Goal: Task Accomplishment & Management: Use online tool/utility

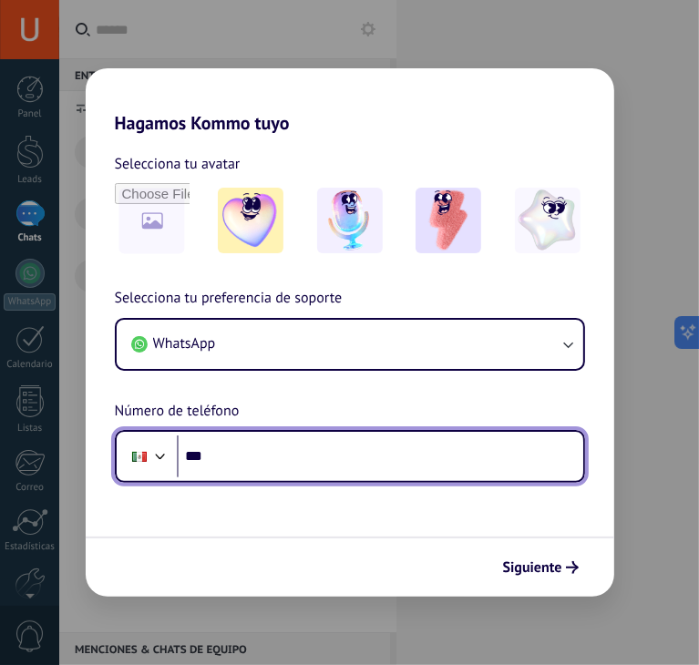
click at [342, 465] on input "***" at bounding box center [380, 456] width 406 height 42
click at [342, 465] on input "*******" at bounding box center [380, 456] width 406 height 42
click at [262, 462] on input "*******" at bounding box center [380, 456] width 406 height 42
type input "**********"
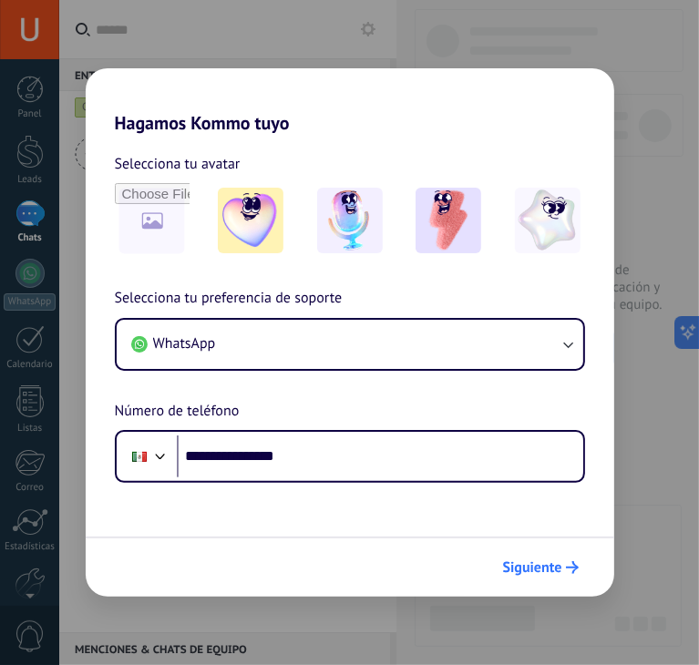
click at [534, 571] on span "Siguiente" at bounding box center [532, 567] width 59 height 13
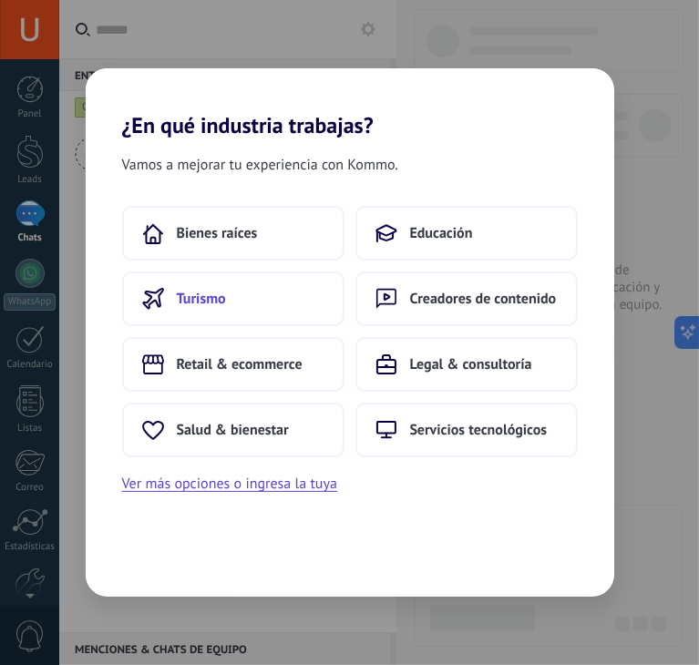
click at [225, 281] on button "Turismo" at bounding box center [233, 298] width 222 height 55
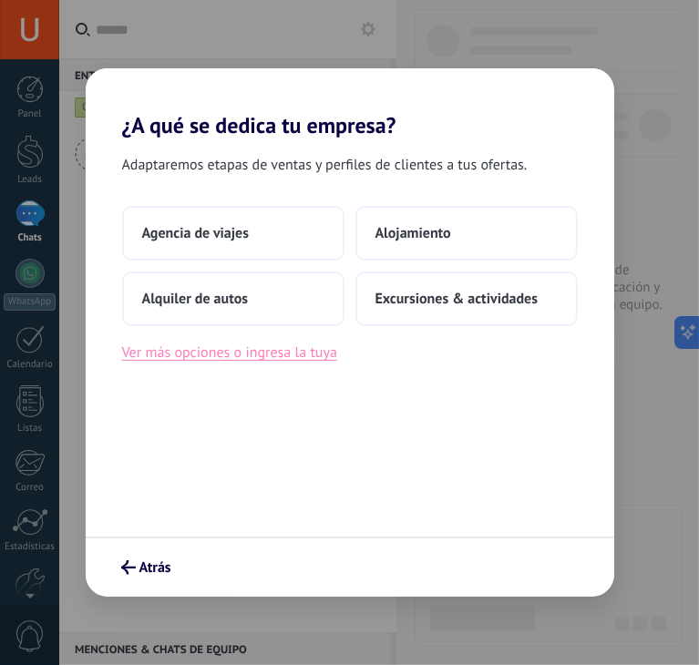
click at [240, 353] on button "Ver más opciones o ingresa la tuya" at bounding box center [229, 353] width 215 height 24
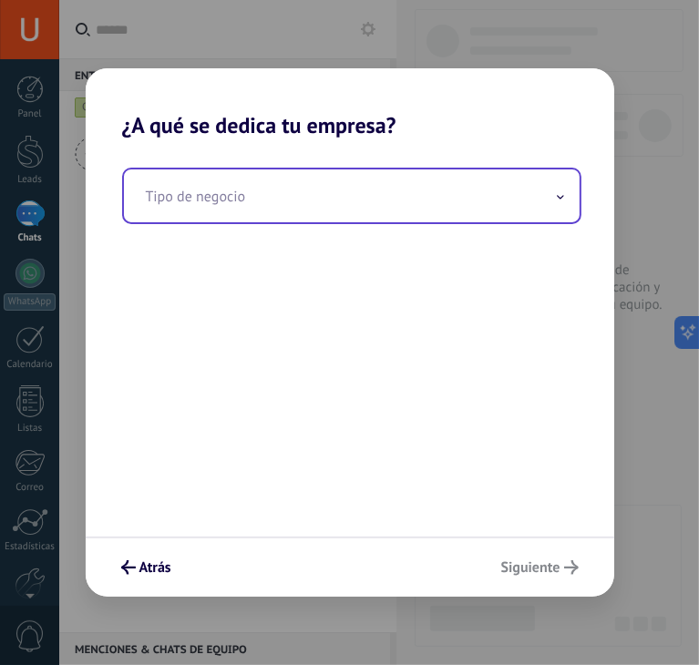
click at [211, 203] on input "text" at bounding box center [351, 195] width 455 height 53
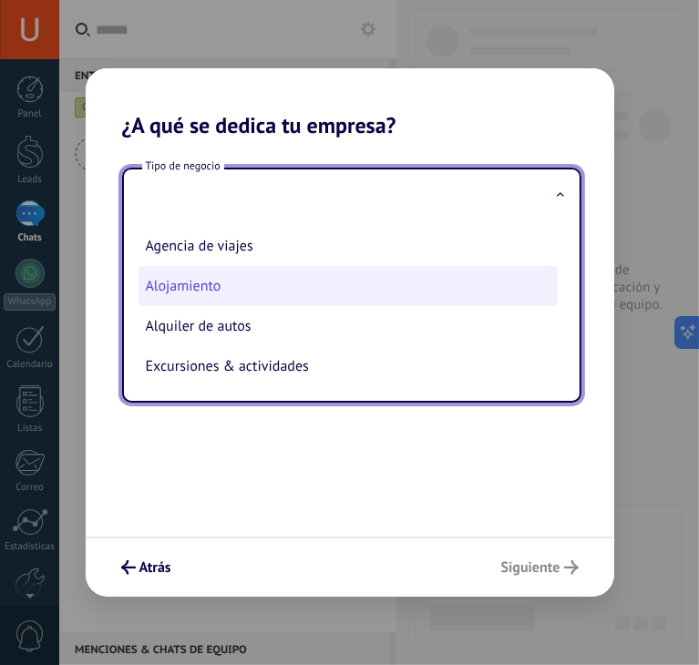
click at [179, 271] on li "Alojamiento" at bounding box center [347, 286] width 419 height 40
type input "**********"
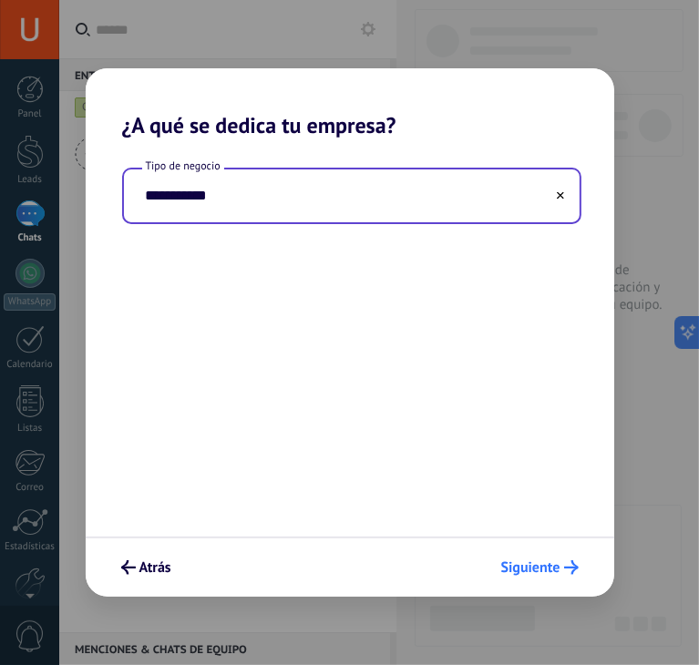
click at [553, 574] on span "Siguiente" at bounding box center [530, 567] width 59 height 13
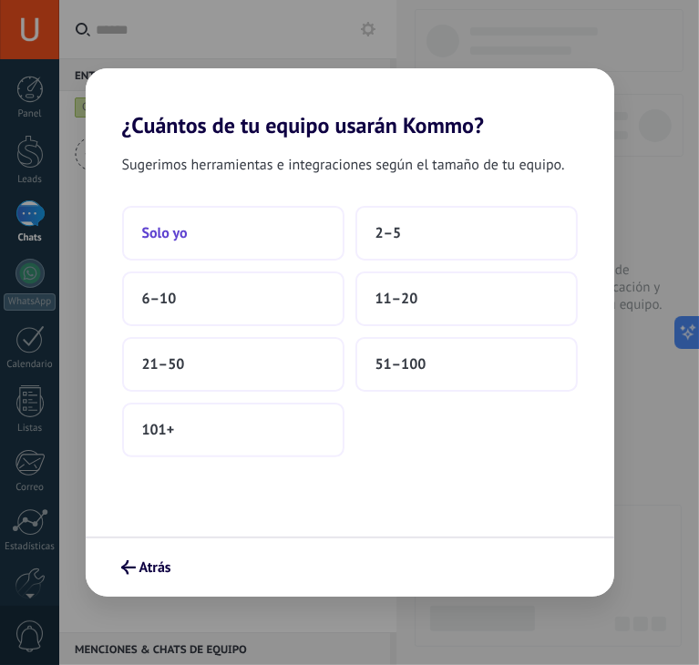
click at [252, 241] on button "Solo yo" at bounding box center [233, 233] width 222 height 55
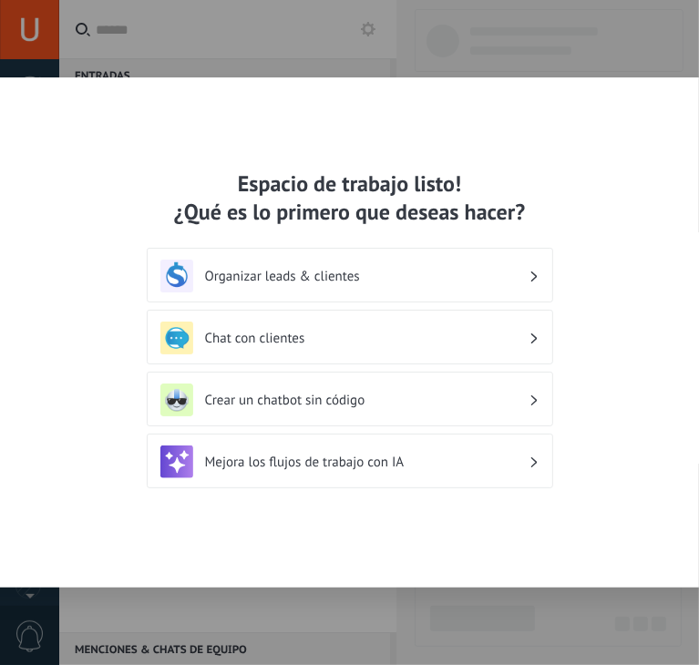
click at [318, 347] on div "Chat con clientes" at bounding box center [349, 338] width 379 height 33
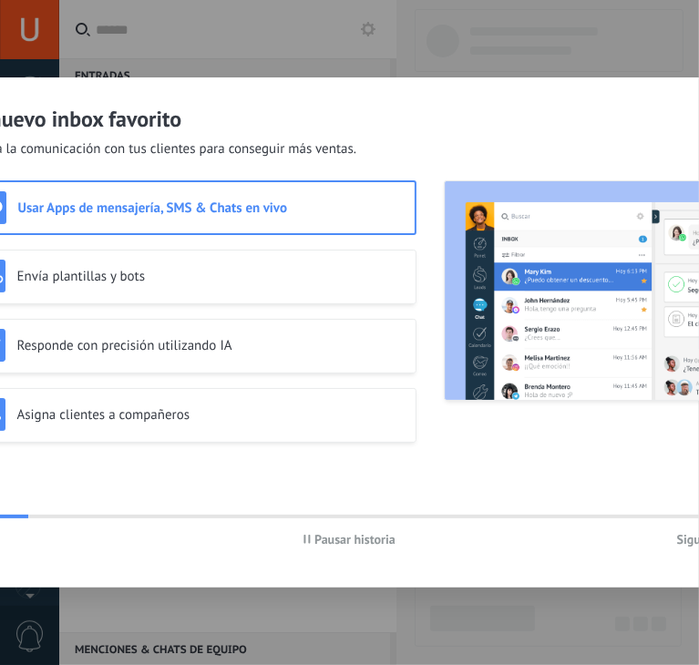
click at [690, 537] on span "Siguiente" at bounding box center [703, 539] width 52 height 13
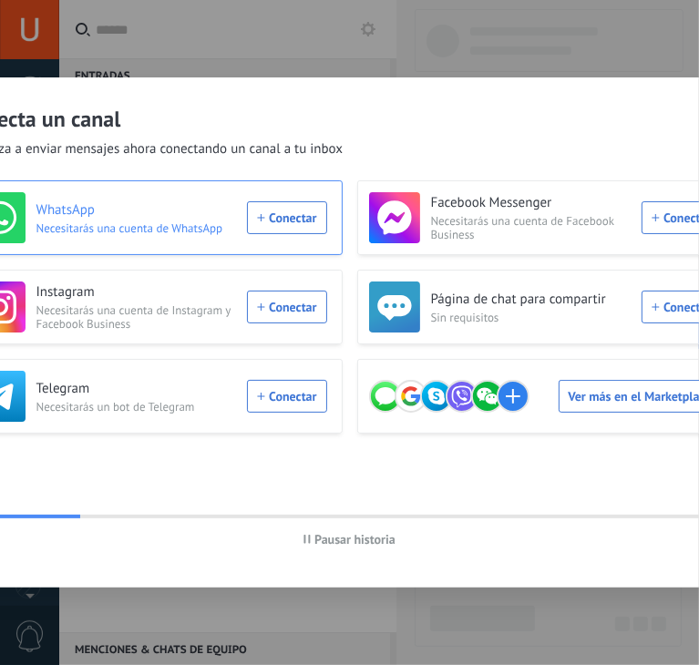
click at [272, 206] on div "WhatsApp Necesitarás una cuenta de WhatsApp Conectar" at bounding box center [150, 217] width 352 height 51
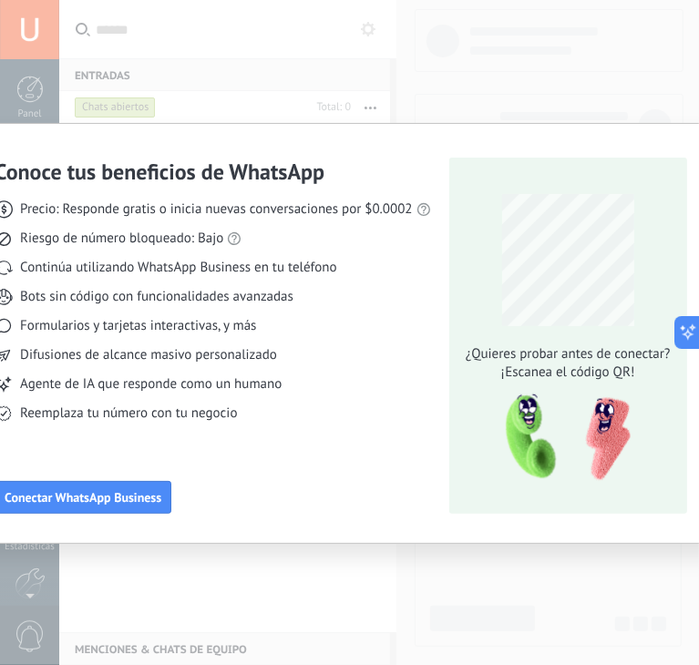
click at [260, 561] on div "Conoce tus beneficios de WhatsApp Precio: Responde gratis o inicia nuevas conve…" at bounding box center [349, 332] width 699 height 665
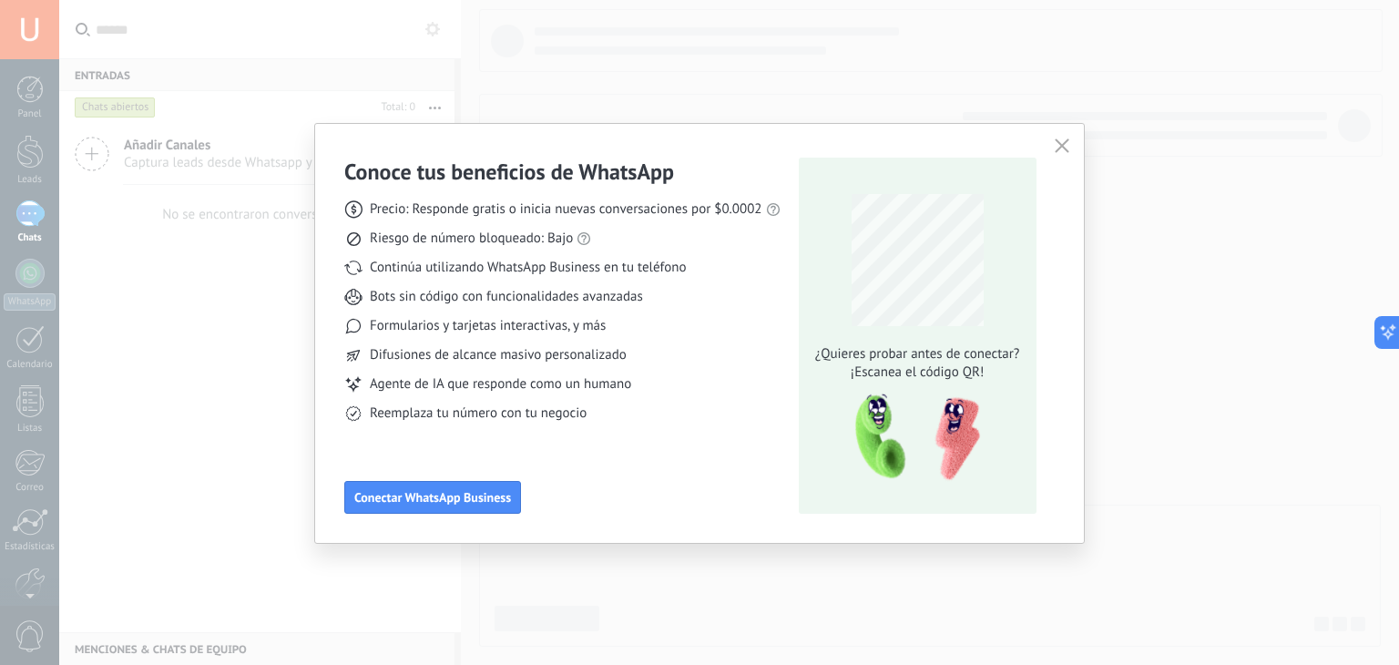
click at [698, 136] on button "button" at bounding box center [1062, 147] width 24 height 26
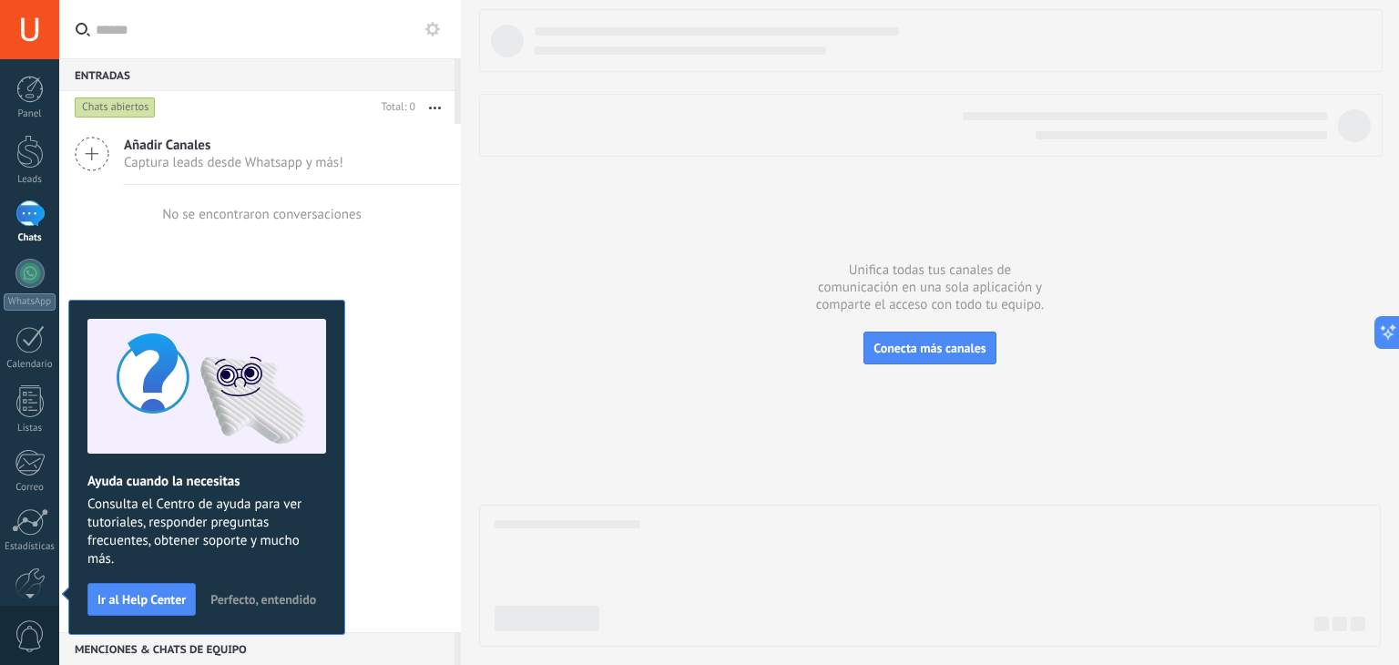
click at [257, 594] on span "Perfecto, entendido" at bounding box center [263, 599] width 106 height 13
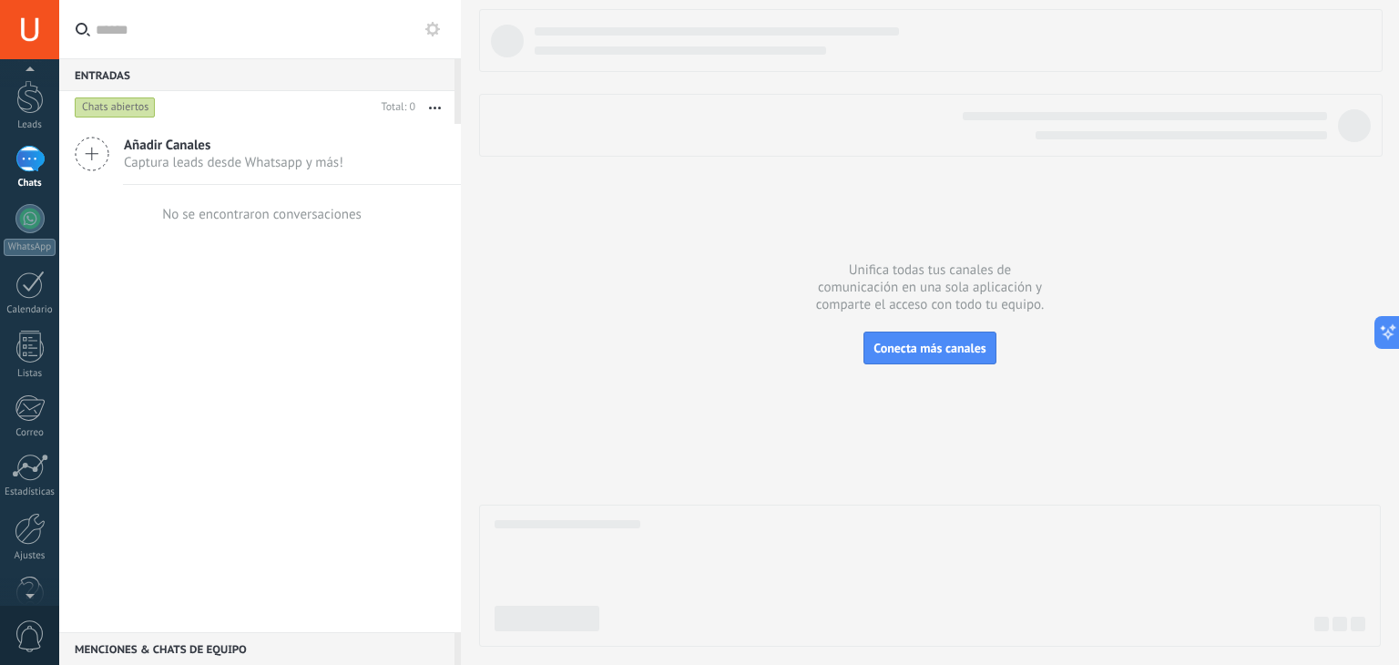
click at [26, 587] on div at bounding box center [29, 591] width 59 height 27
click at [47, 499] on link "Ajustes" at bounding box center [29, 500] width 59 height 49
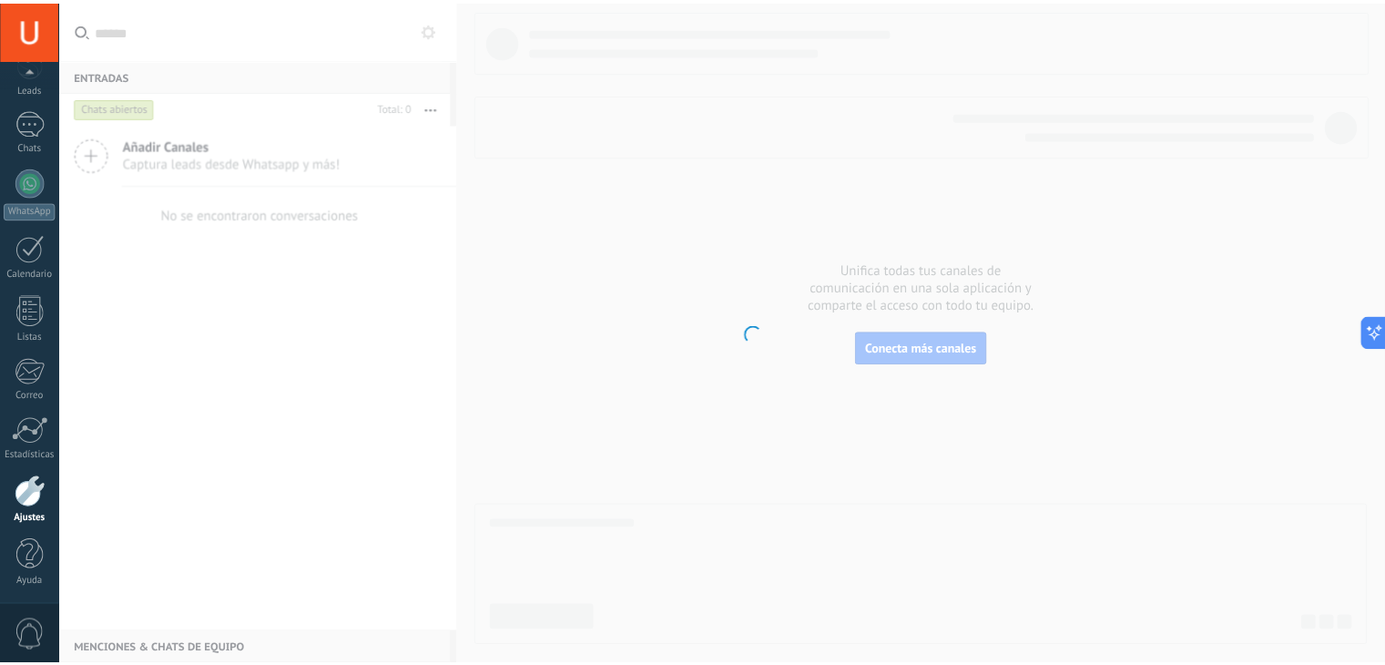
scroll to position [92, 0]
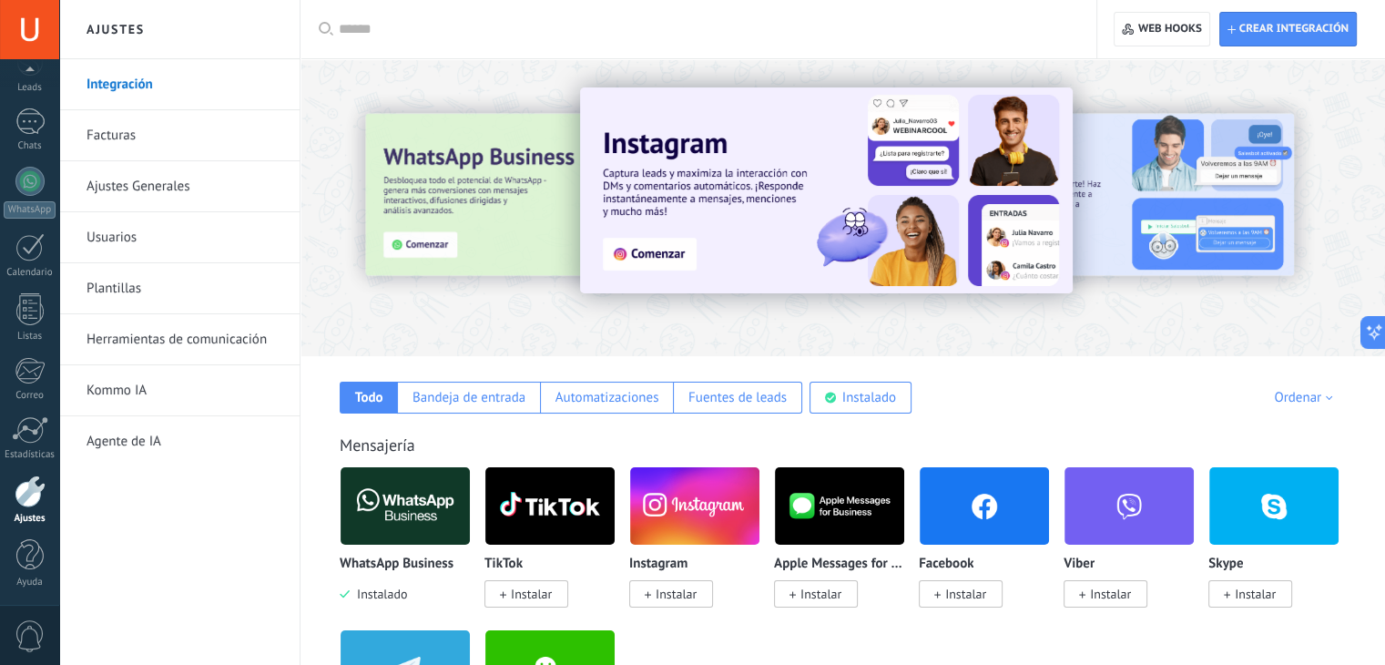
click at [120, 147] on link "Facturas" at bounding box center [184, 135] width 195 height 51
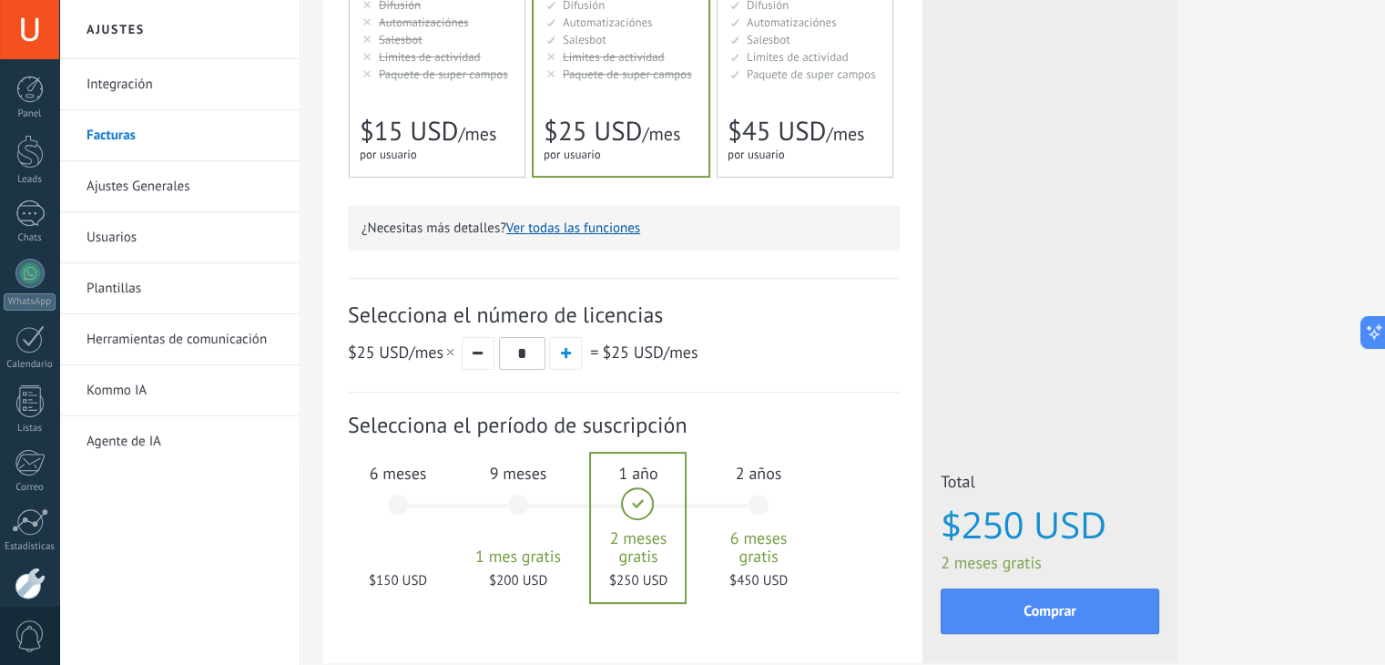
scroll to position [412, 0]
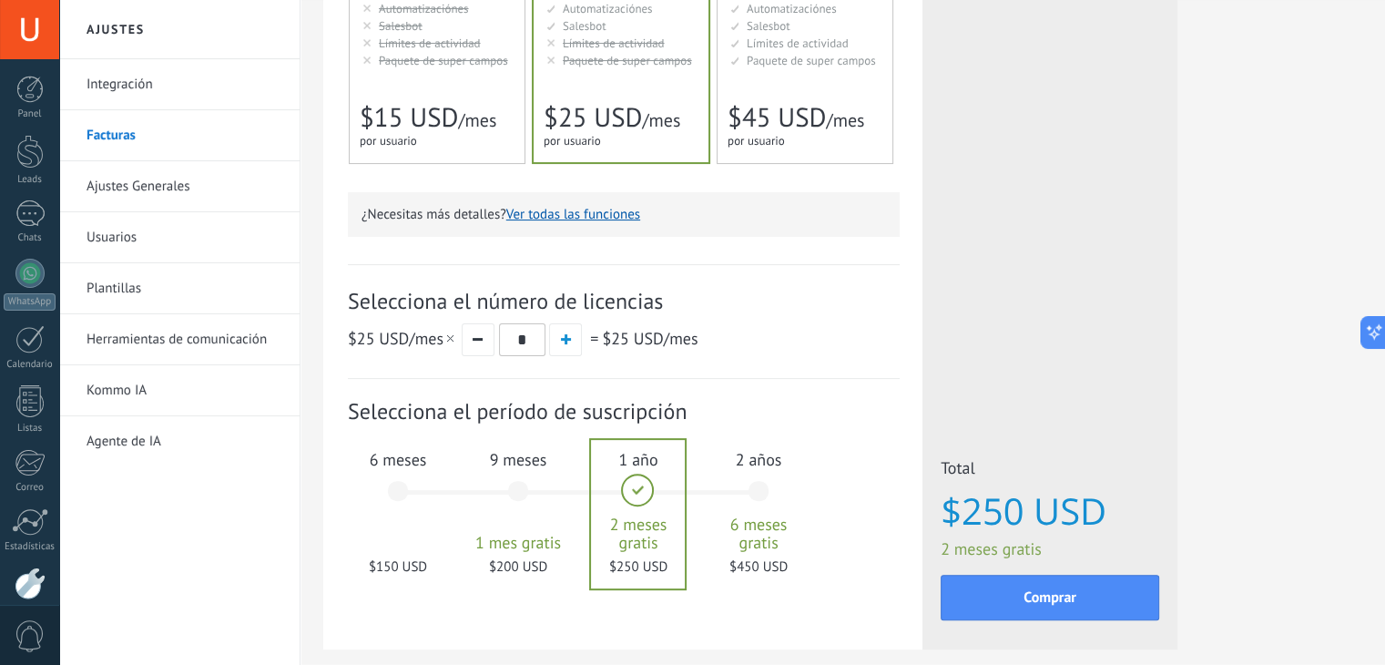
click at [503, 496] on div "9 meses 1 mes gratis $200 USD" at bounding box center [518, 499] width 98 height 128
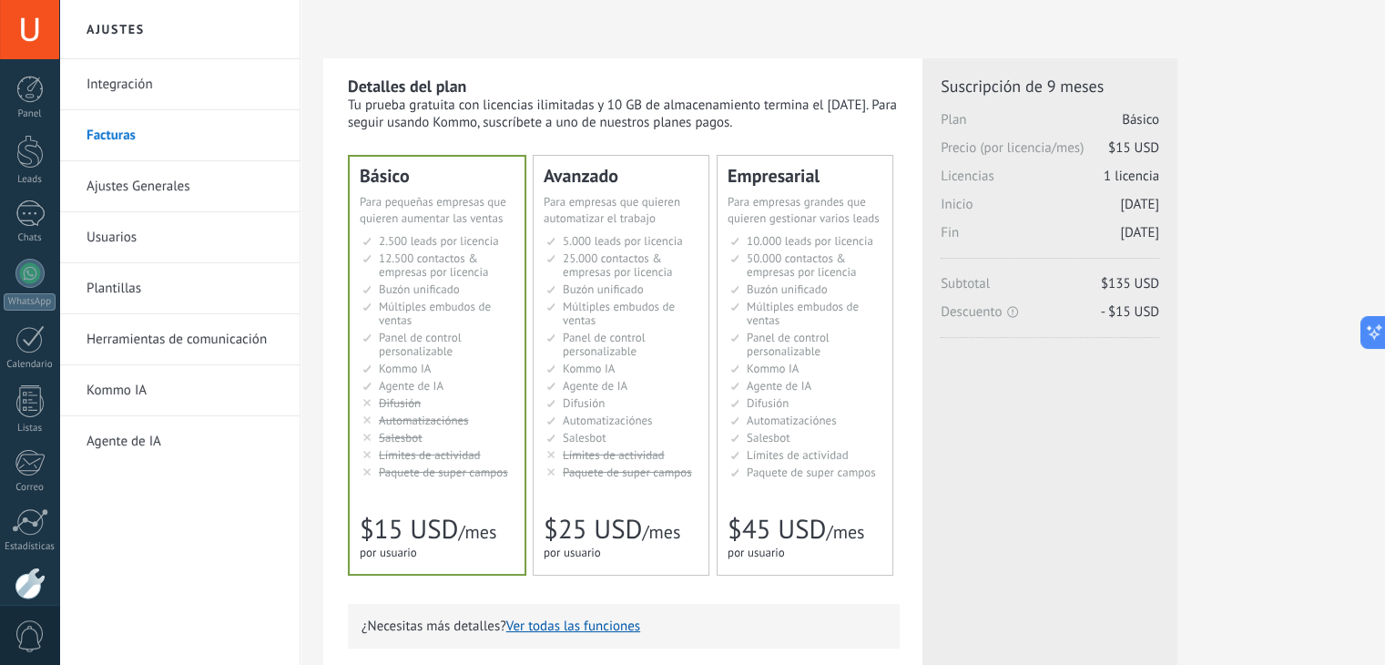
scroll to position [0, 0]
click at [139, 198] on link "Ajustes Generales" at bounding box center [184, 186] width 195 height 51
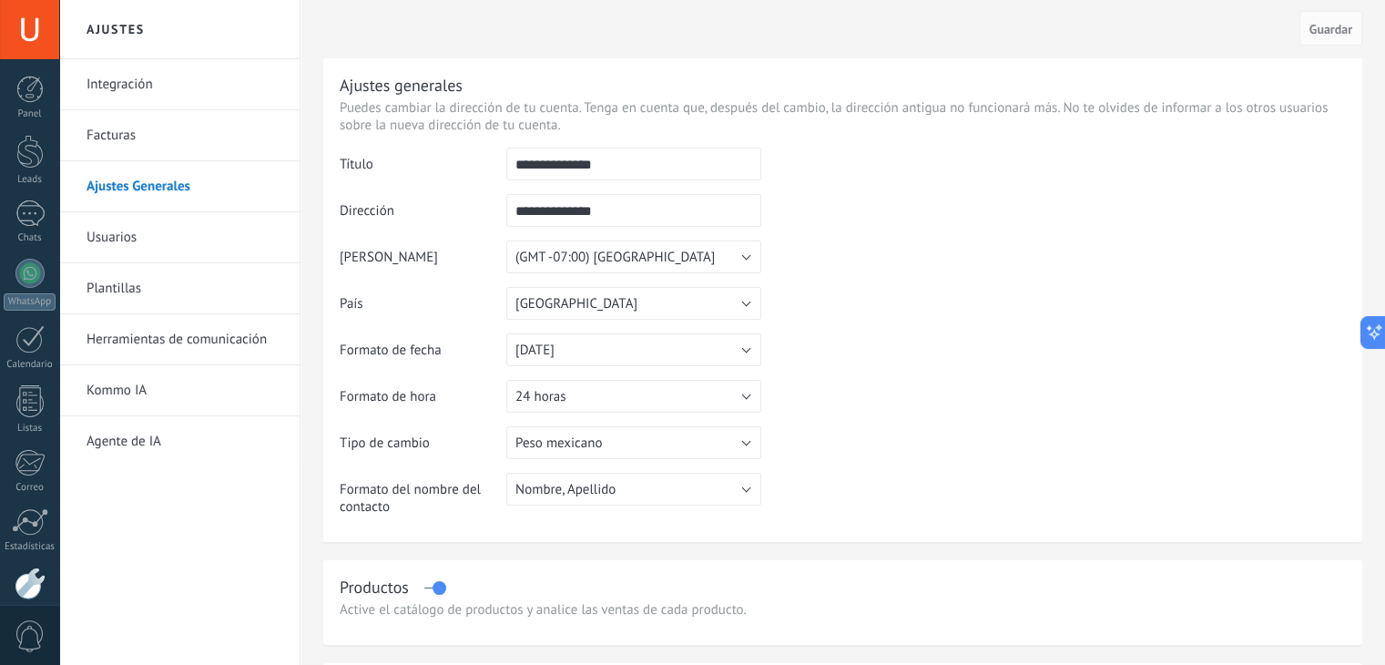
click at [141, 77] on link "Integración" at bounding box center [184, 84] width 195 height 51
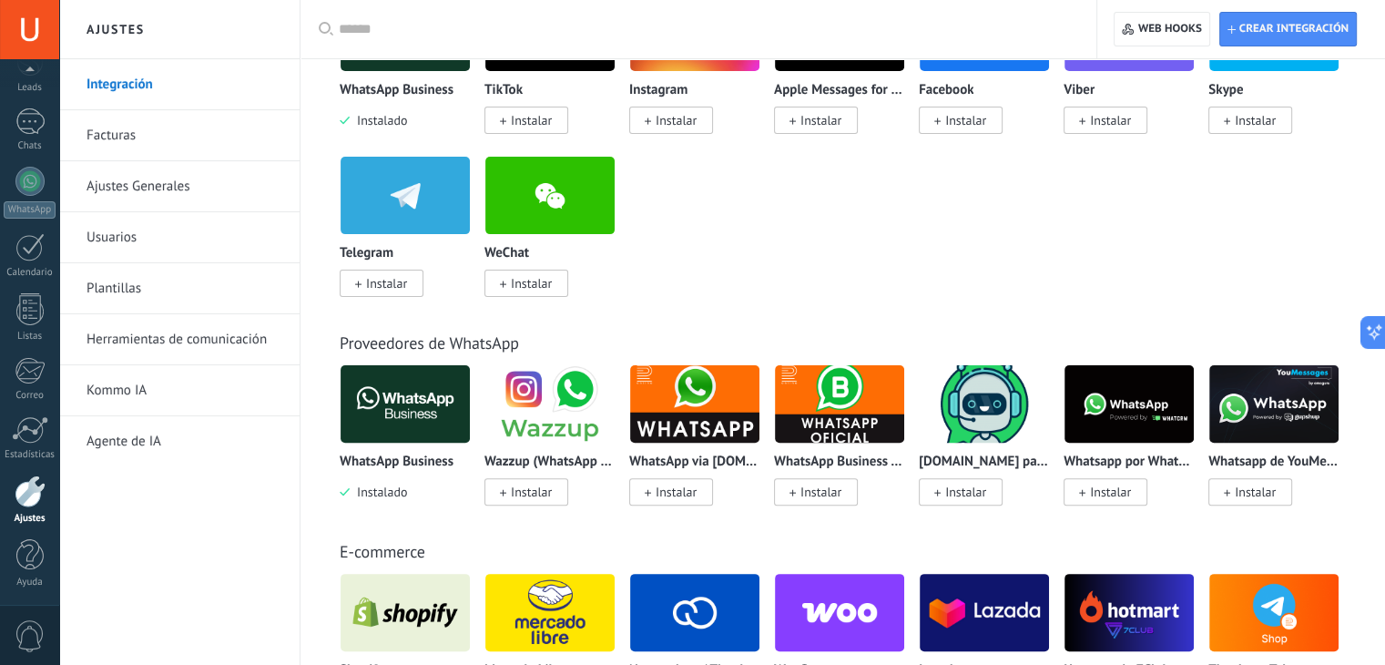
scroll to position [91, 0]
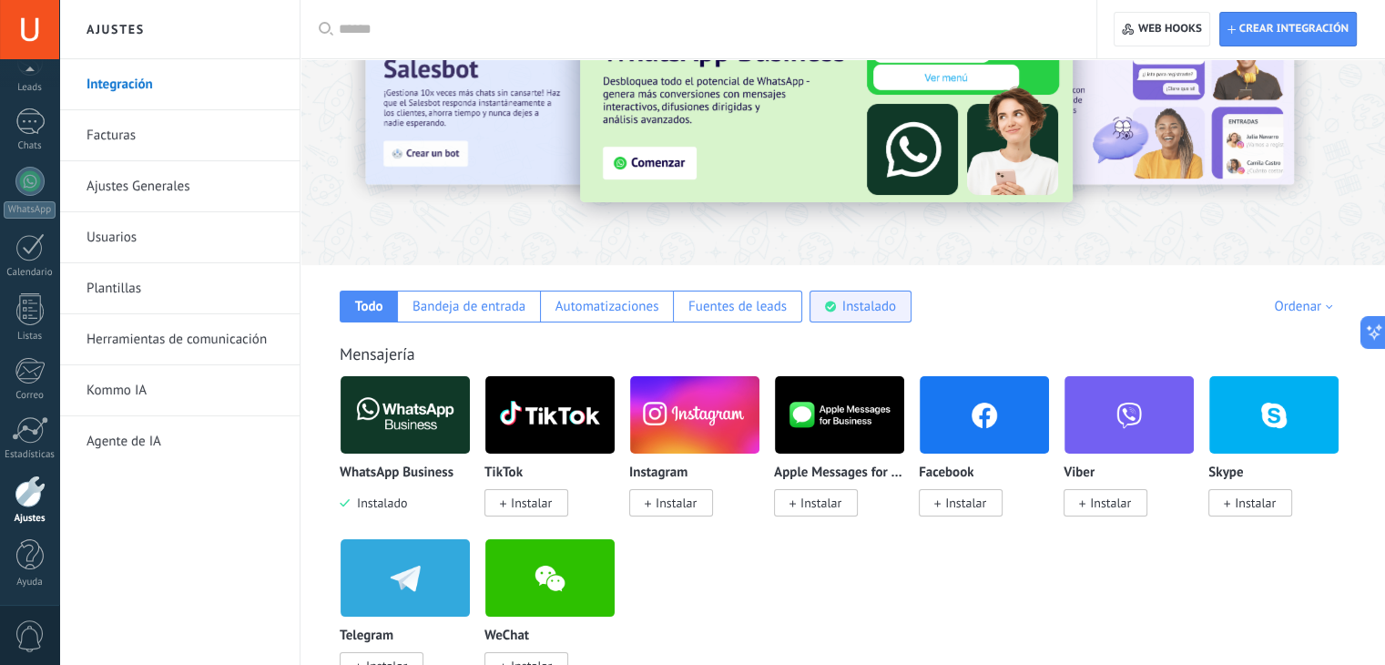
click at [857, 302] on div "Instalado" at bounding box center [870, 306] width 54 height 17
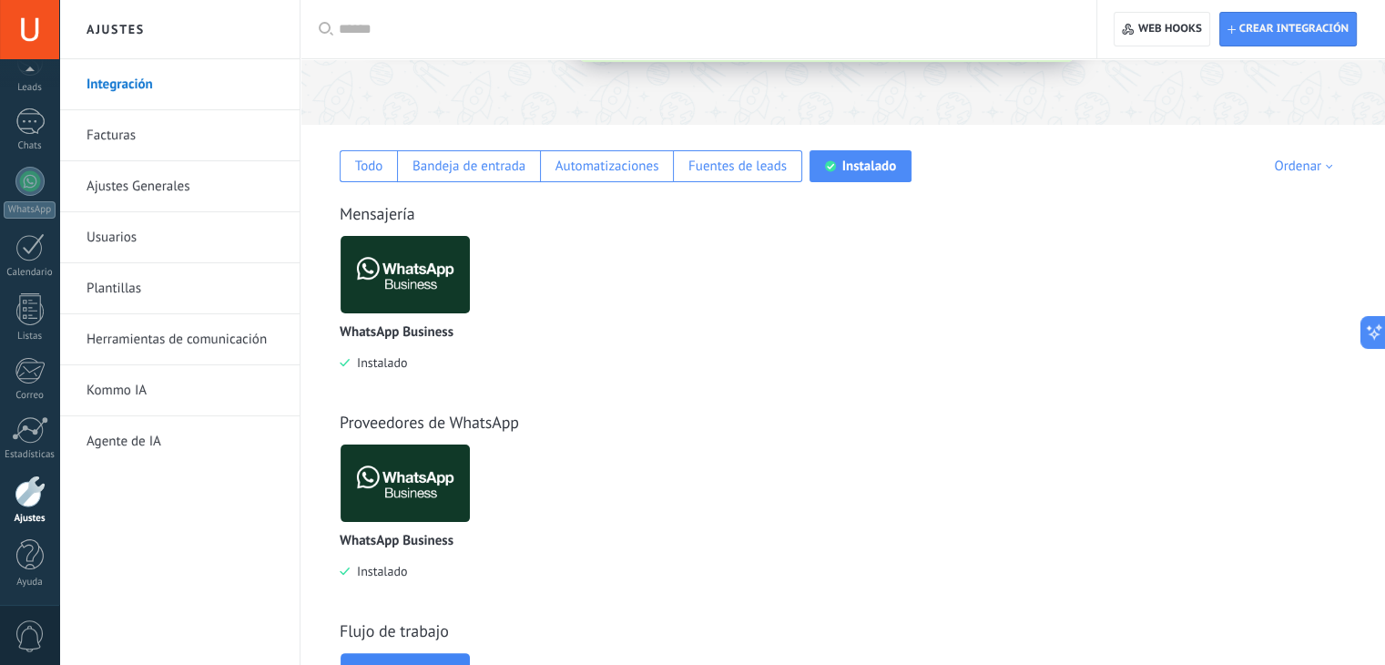
scroll to position [133, 0]
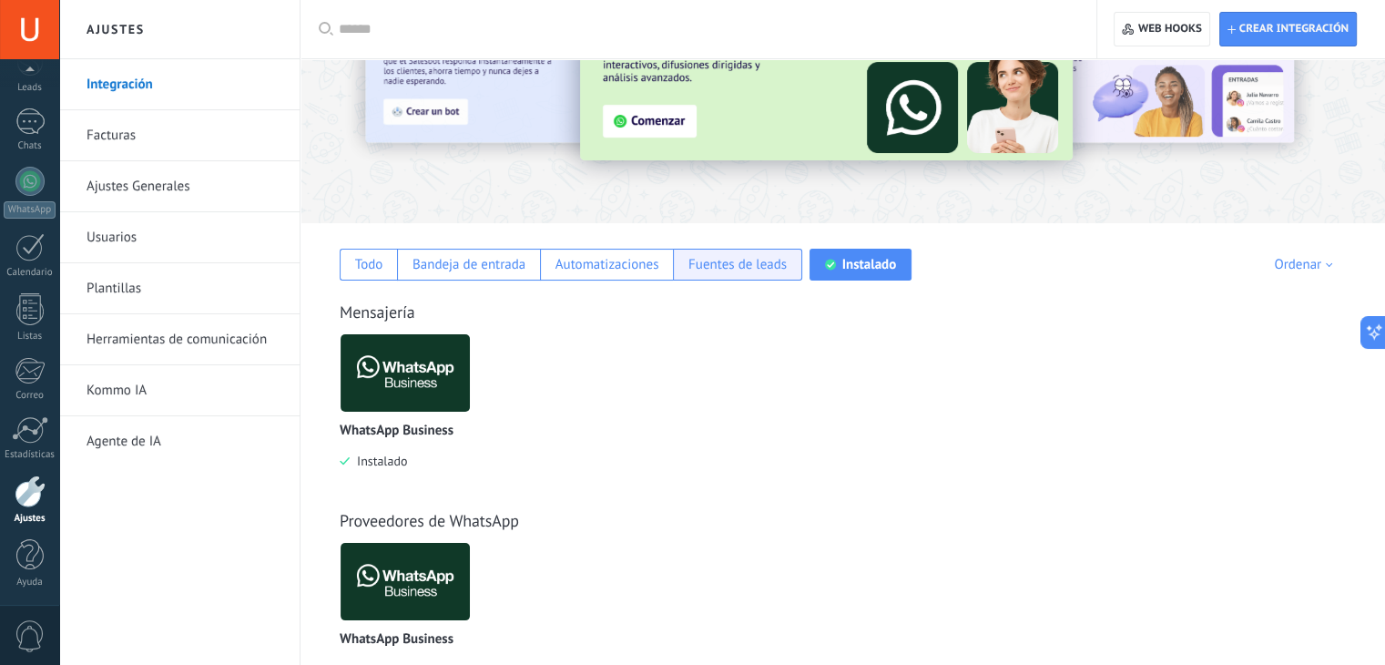
click at [741, 278] on div "Fuentes de leads" at bounding box center [737, 265] width 129 height 32
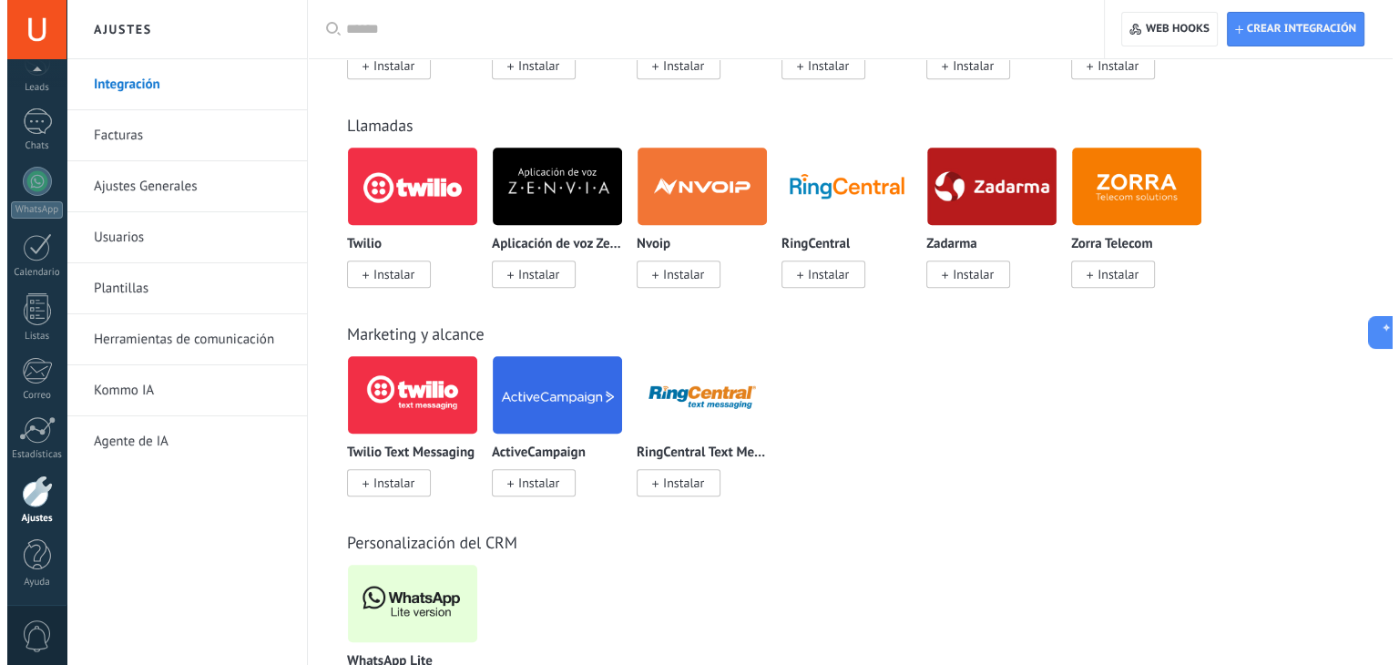
scroll to position [1363, 0]
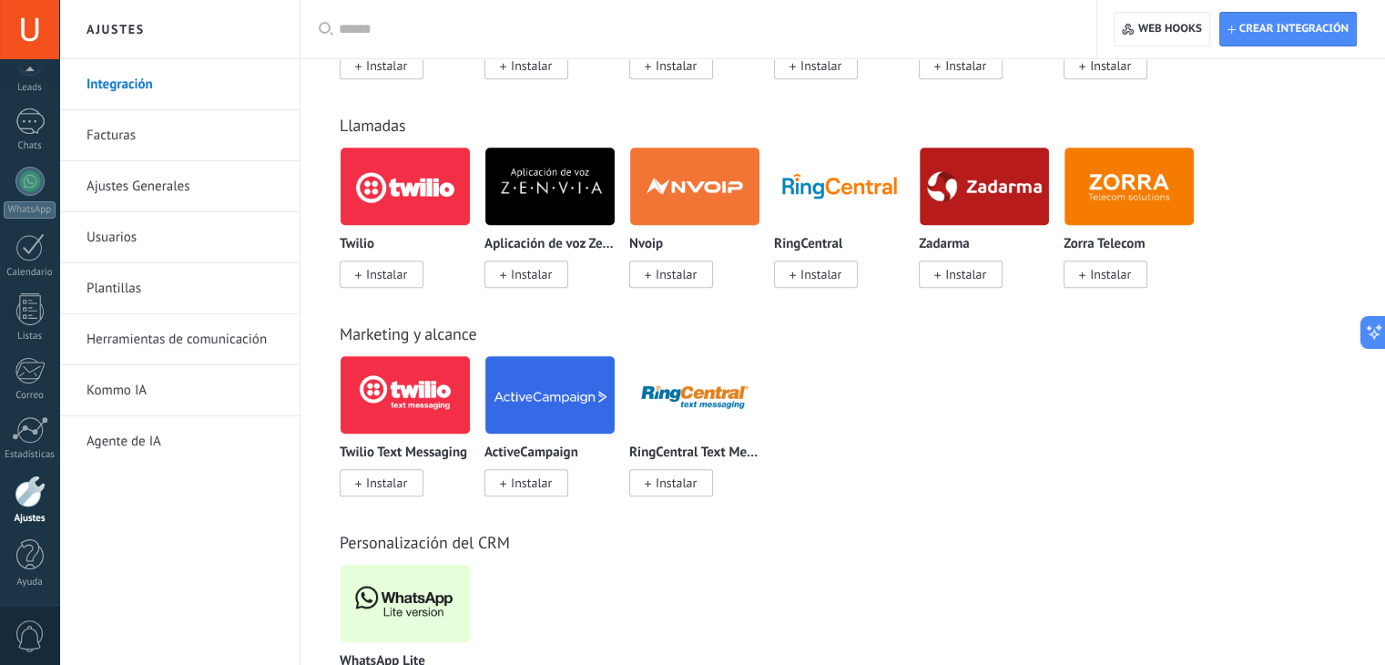
click at [412, 622] on img at bounding box center [405, 603] width 129 height 88
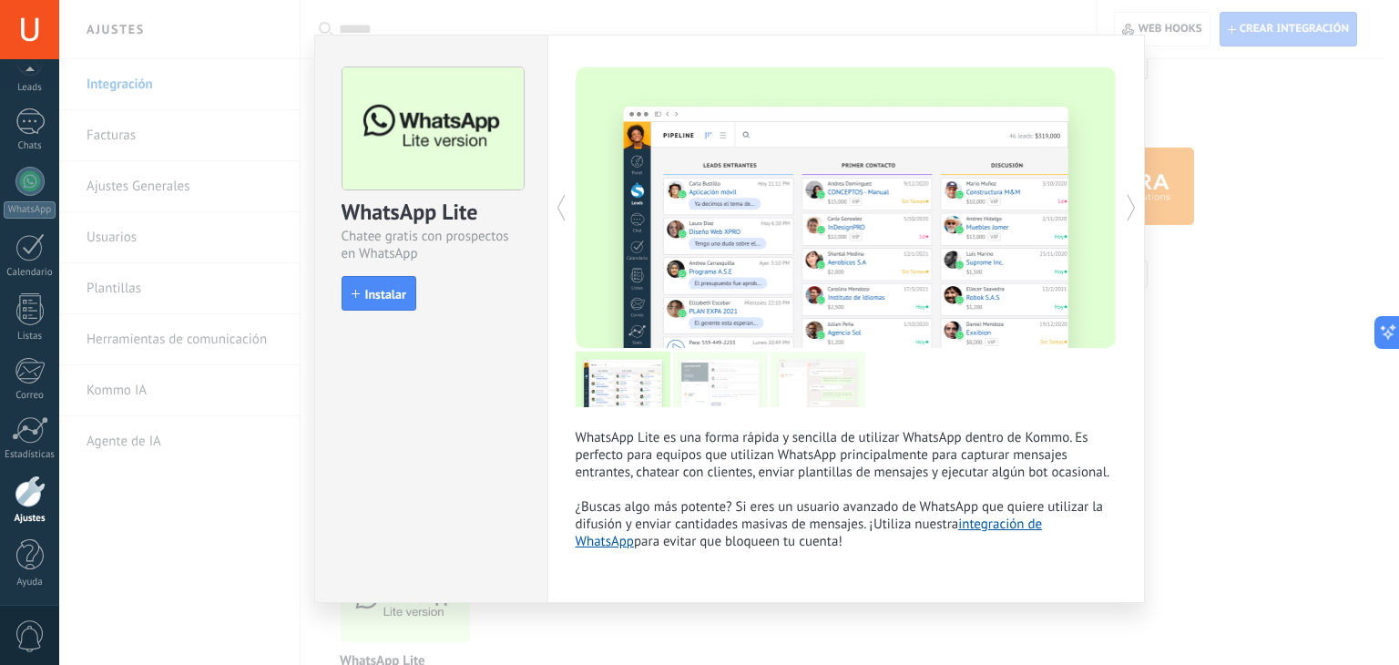
scroll to position [32, 0]
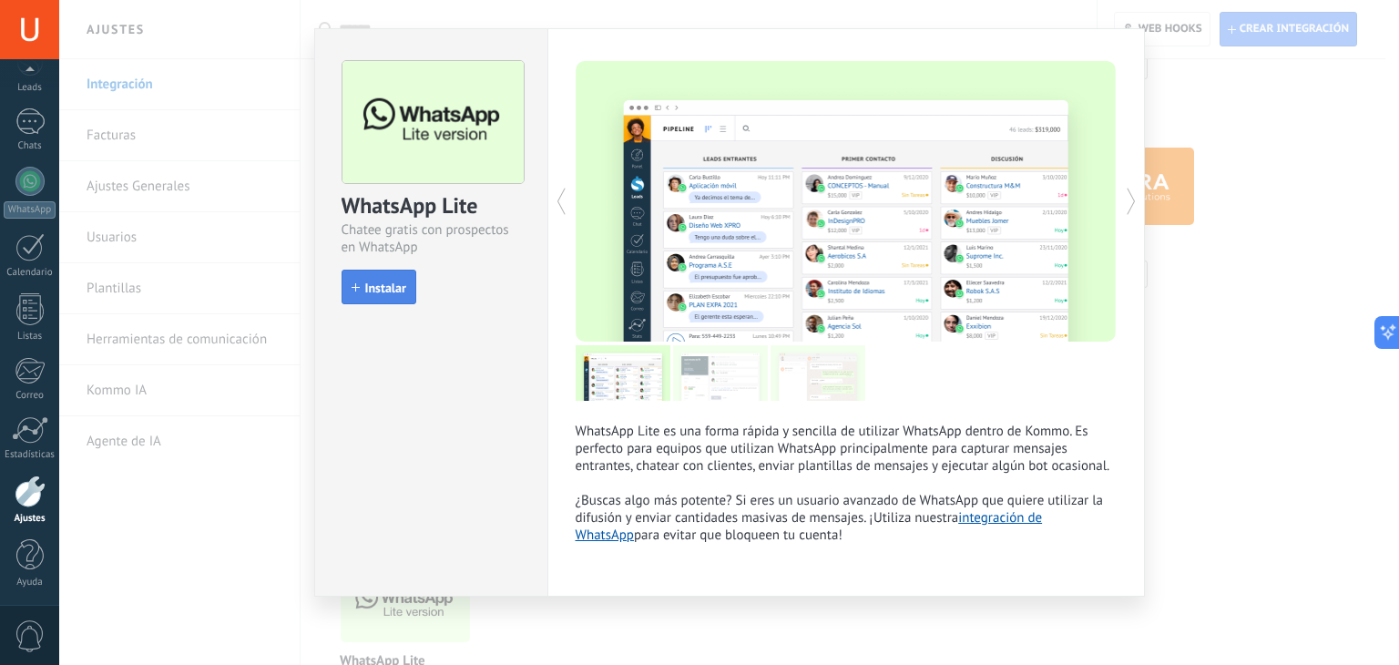
click at [366, 290] on span "Instalar" at bounding box center [385, 287] width 41 height 13
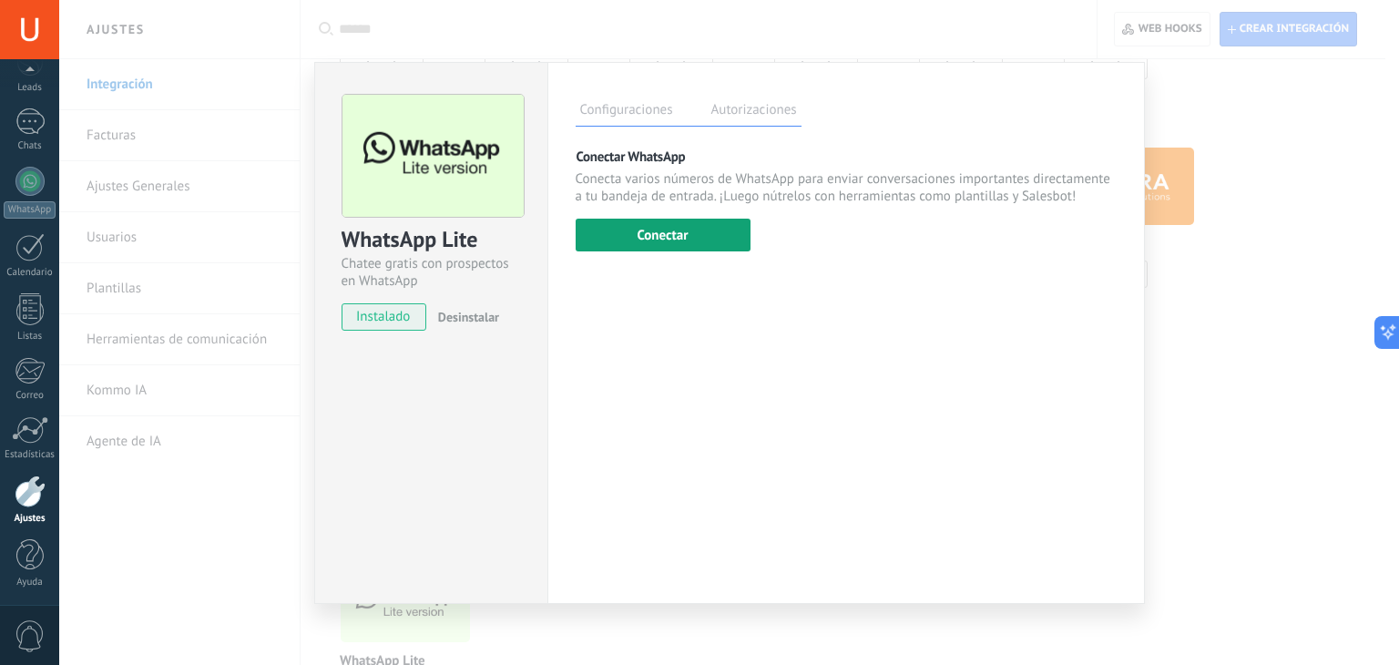
click at [650, 230] on button "Conectar" at bounding box center [663, 235] width 175 height 33
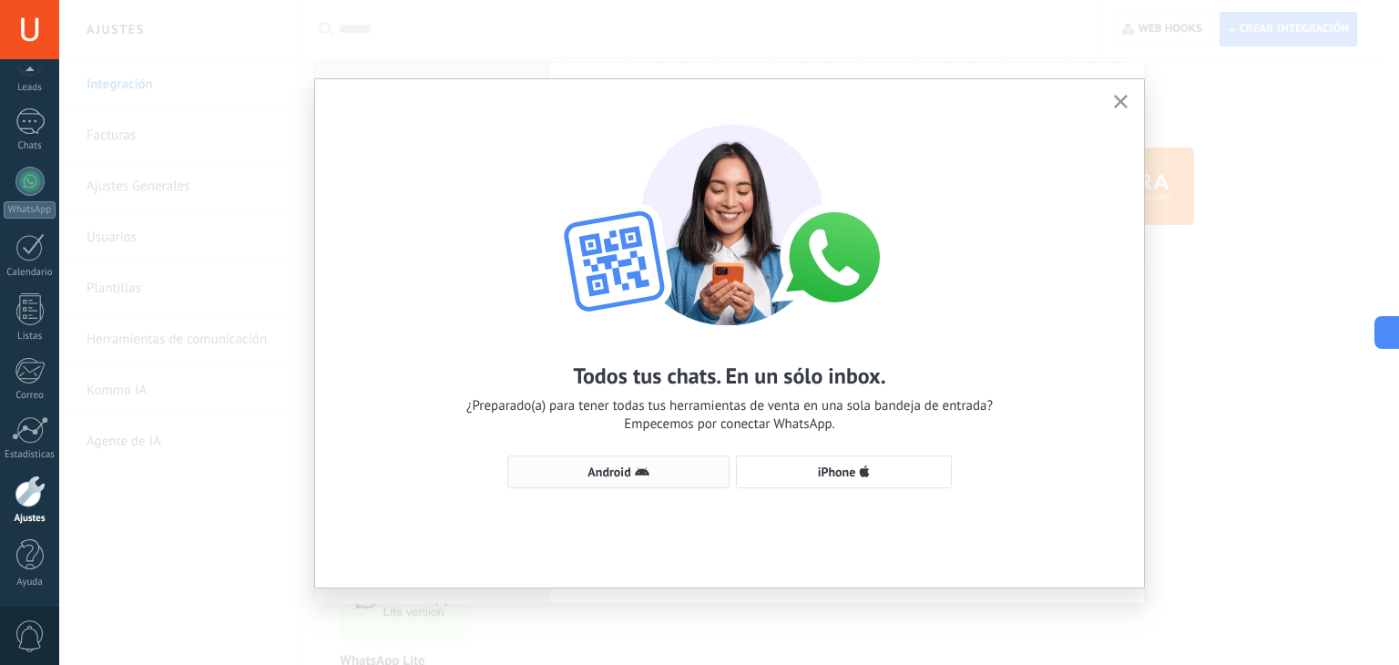
click at [600, 483] on button "Android" at bounding box center [618, 471] width 222 height 33
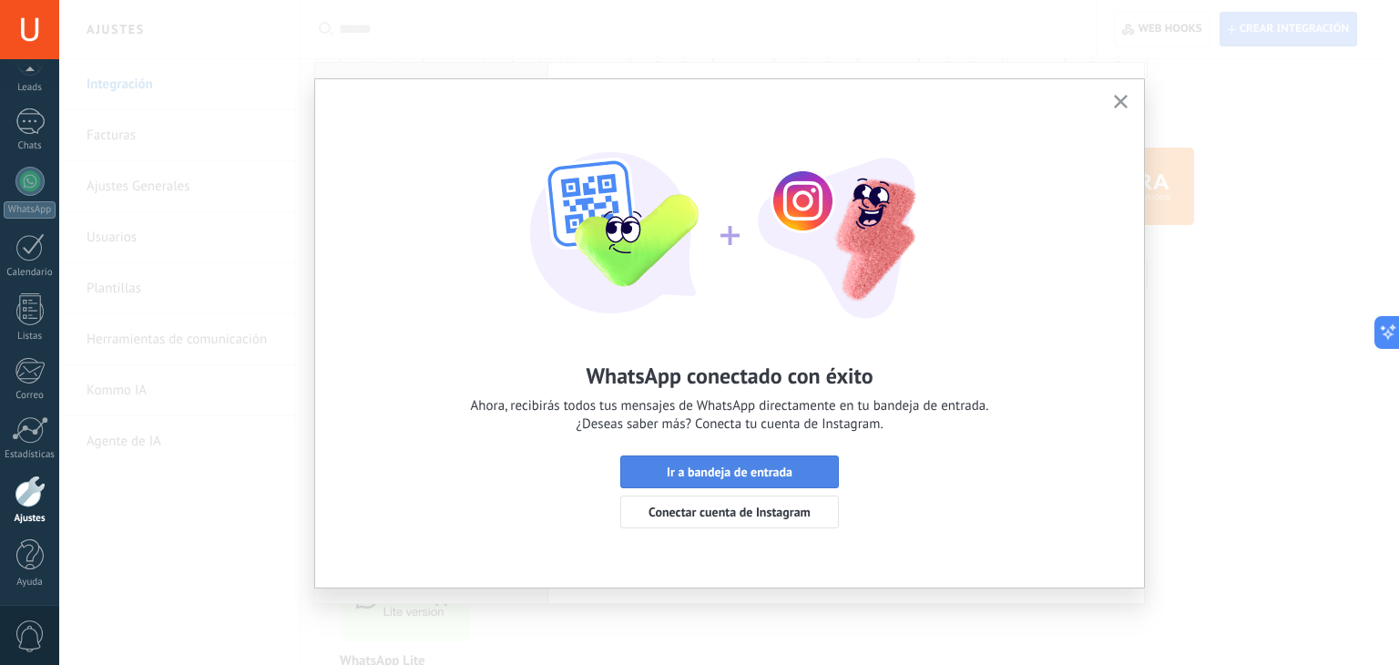
click at [739, 475] on span "Ir a bandeja de entrada" at bounding box center [730, 471] width 126 height 13
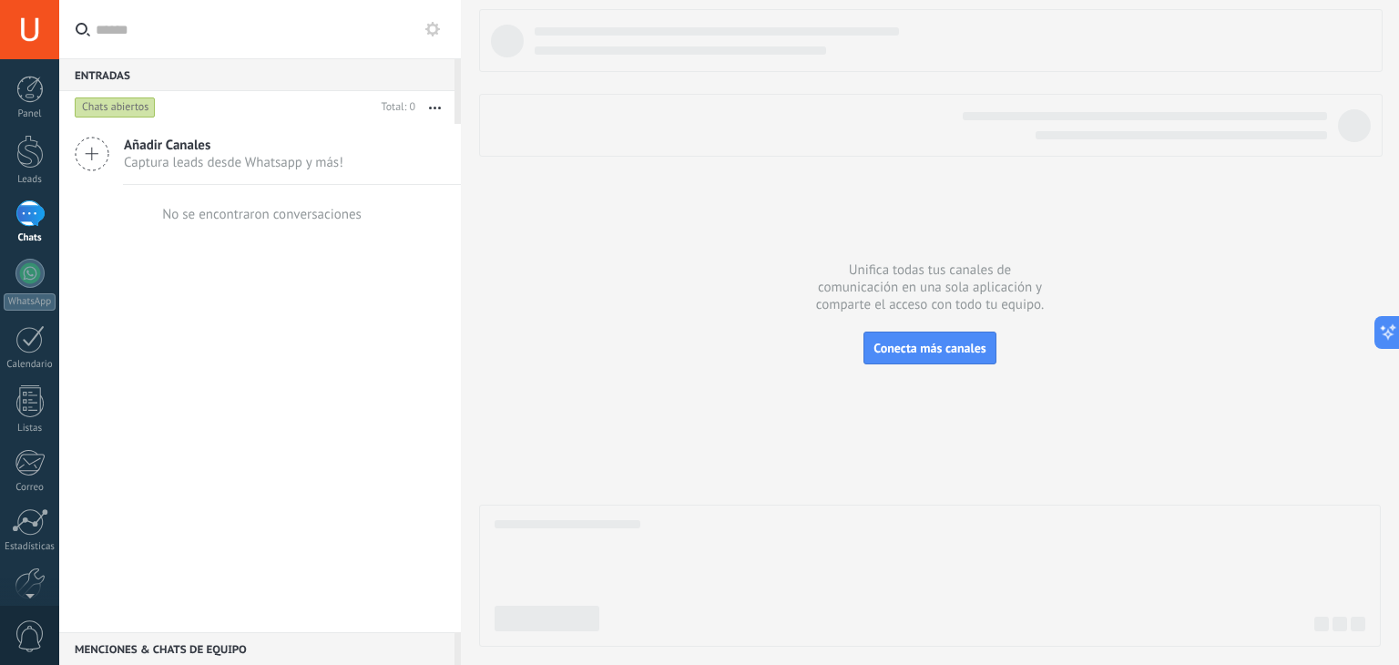
click at [431, 24] on use at bounding box center [432, 29] width 15 height 15
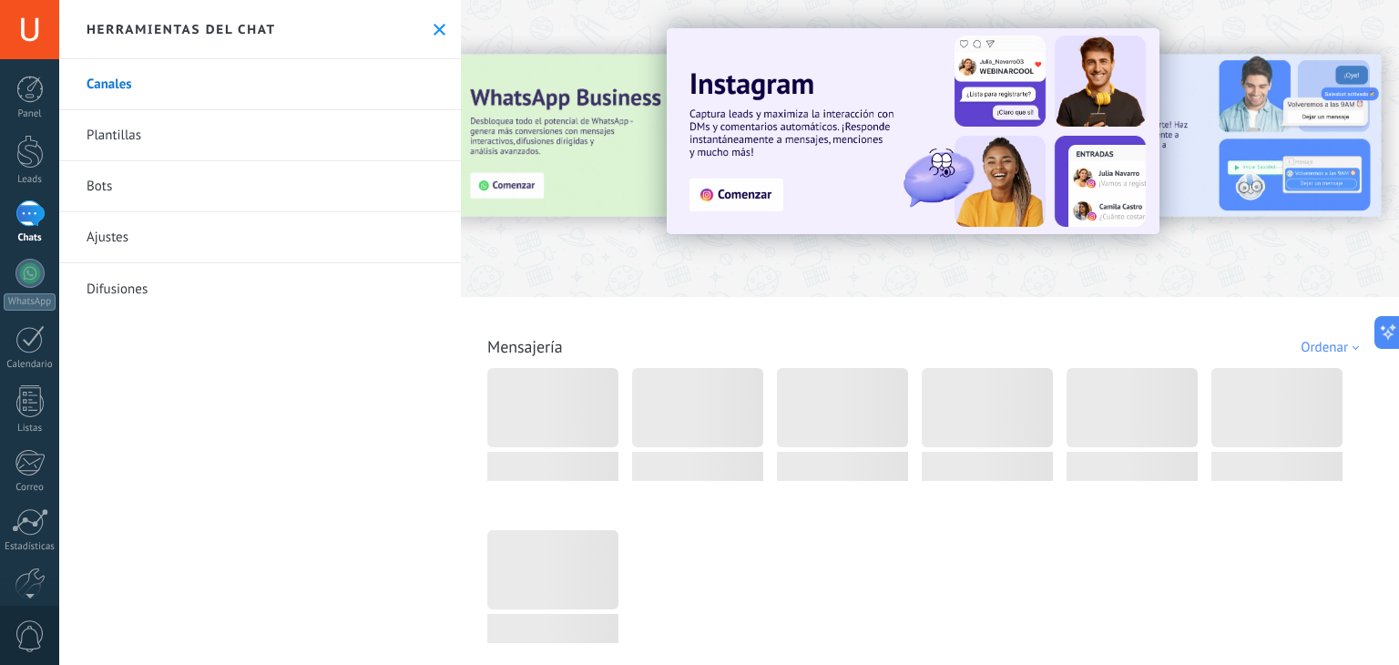
click at [137, 131] on link "Plantillas" at bounding box center [260, 135] width 402 height 51
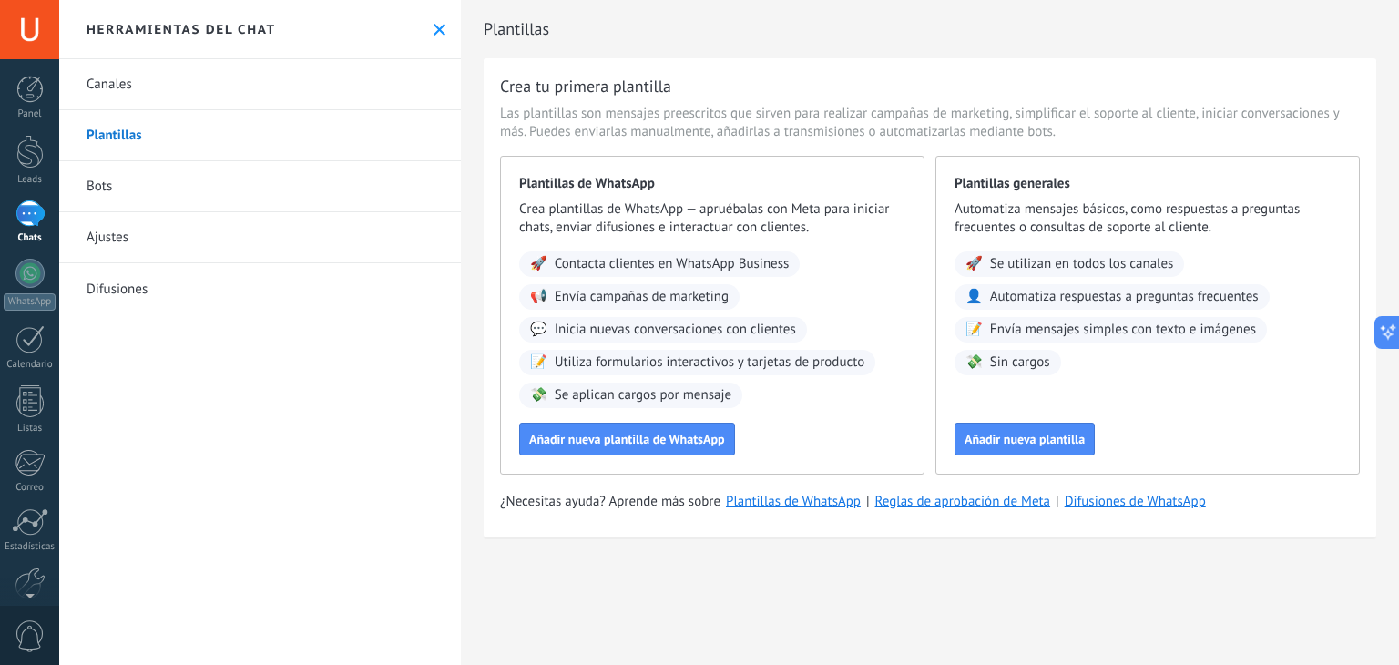
click at [432, 31] on button at bounding box center [439, 29] width 15 height 15
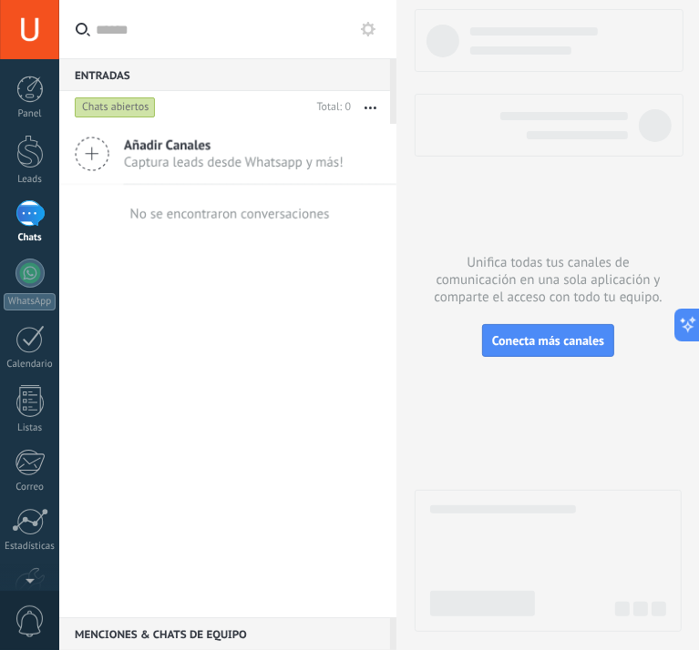
click at [270, 155] on span "Captura leads desde Whatsapp y más!" at bounding box center [234, 162] width 220 height 17
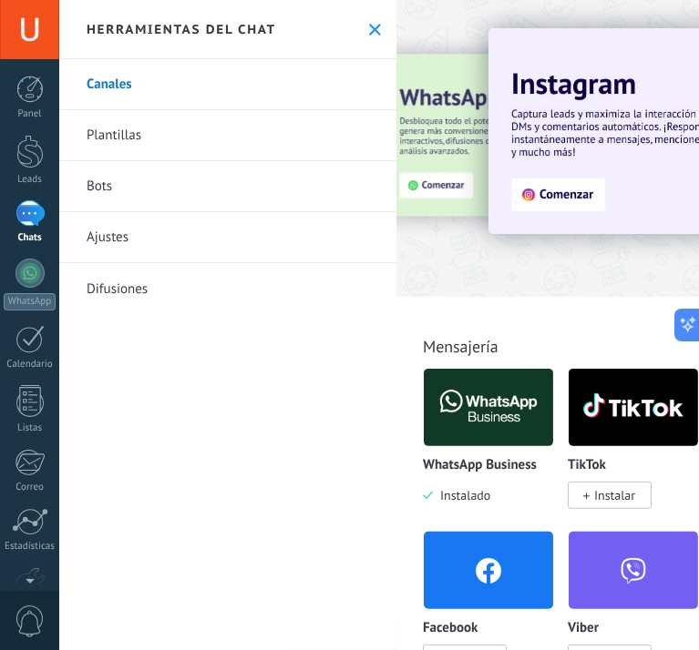
click at [369, 24] on icon at bounding box center [375, 30] width 12 height 12
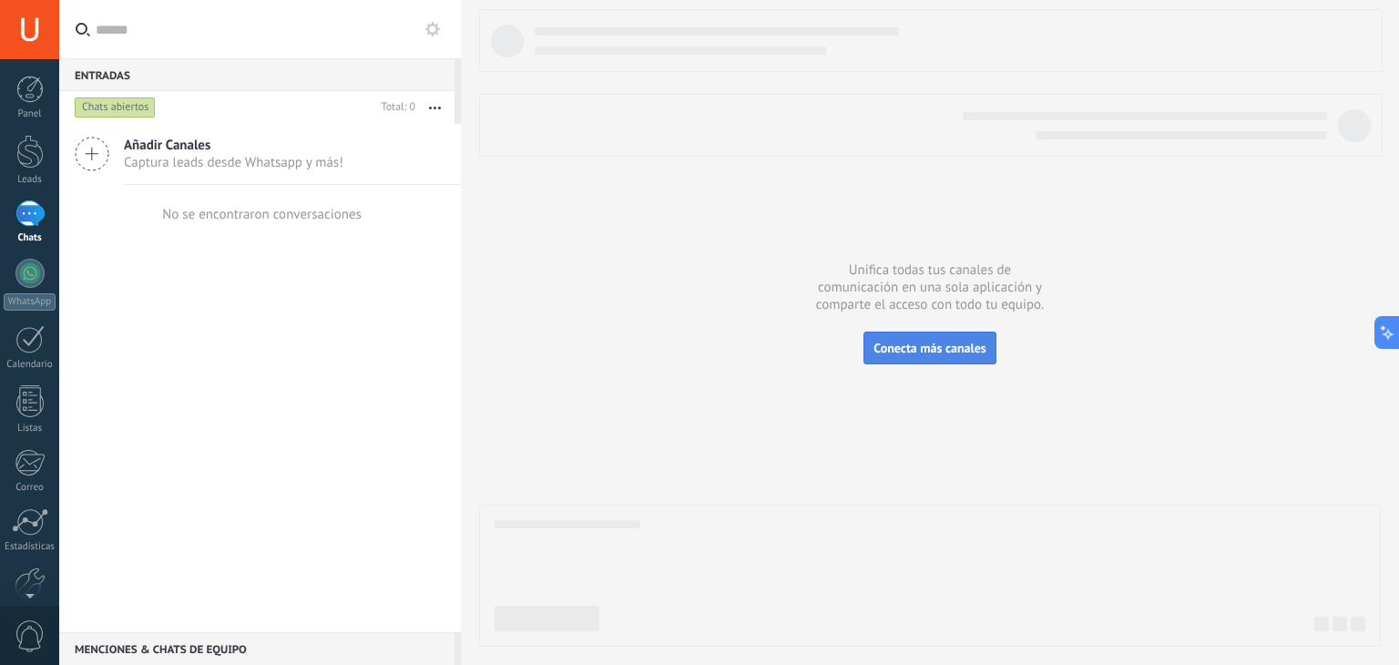
click at [951, 346] on span "Conecta más canales" at bounding box center [930, 348] width 112 height 16
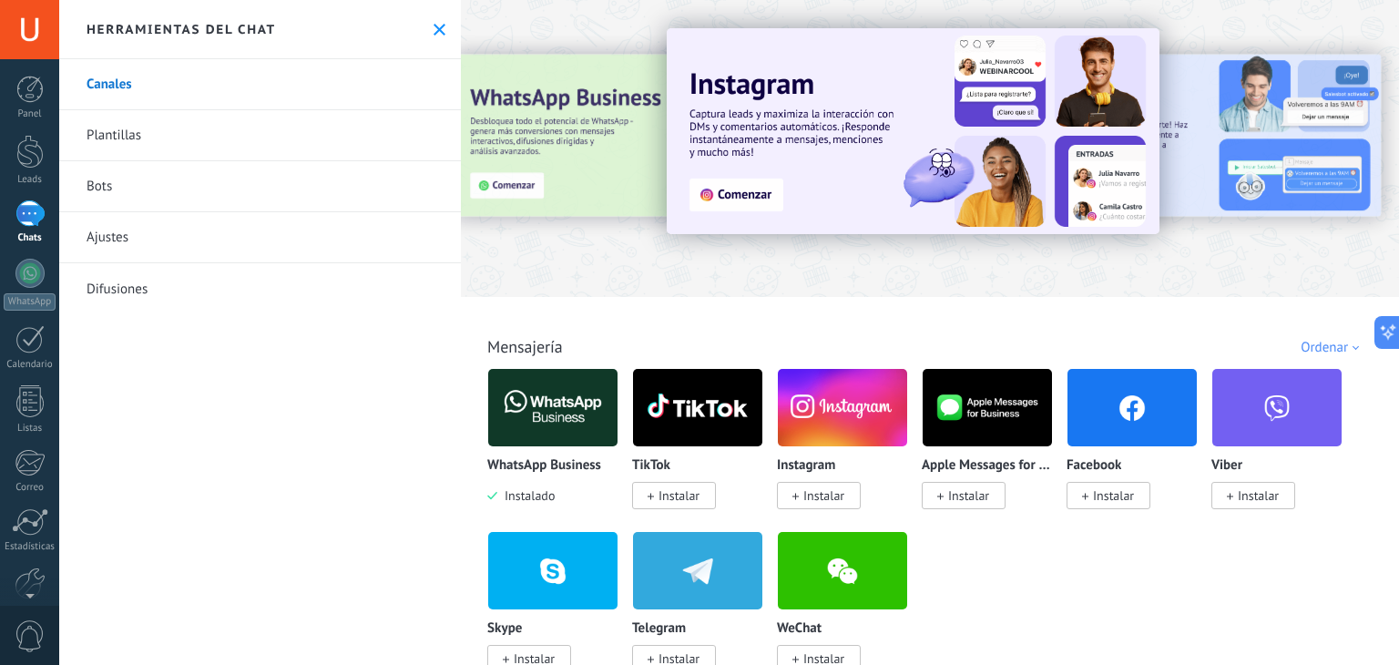
click at [434, 30] on use at bounding box center [440, 30] width 12 height 12
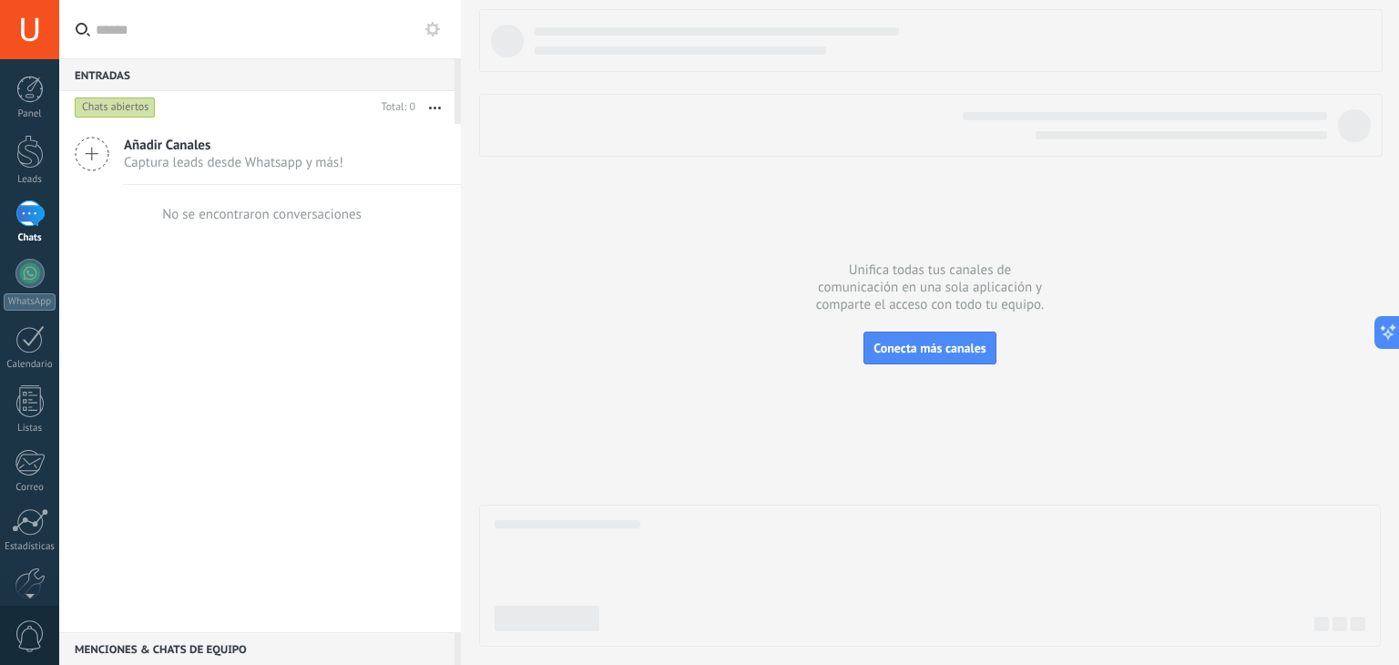
click at [109, 105] on div "Chats abiertos" at bounding box center [115, 108] width 81 height 22
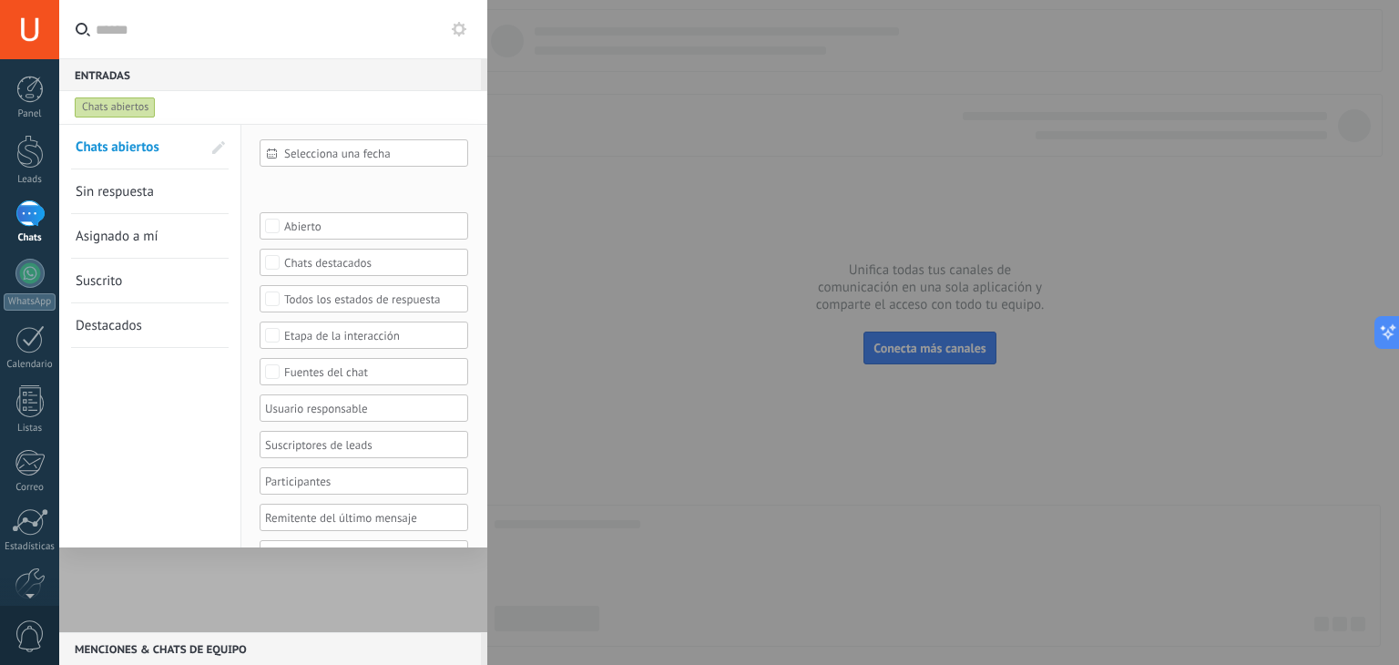
click at [617, 132] on div at bounding box center [699, 332] width 1399 height 665
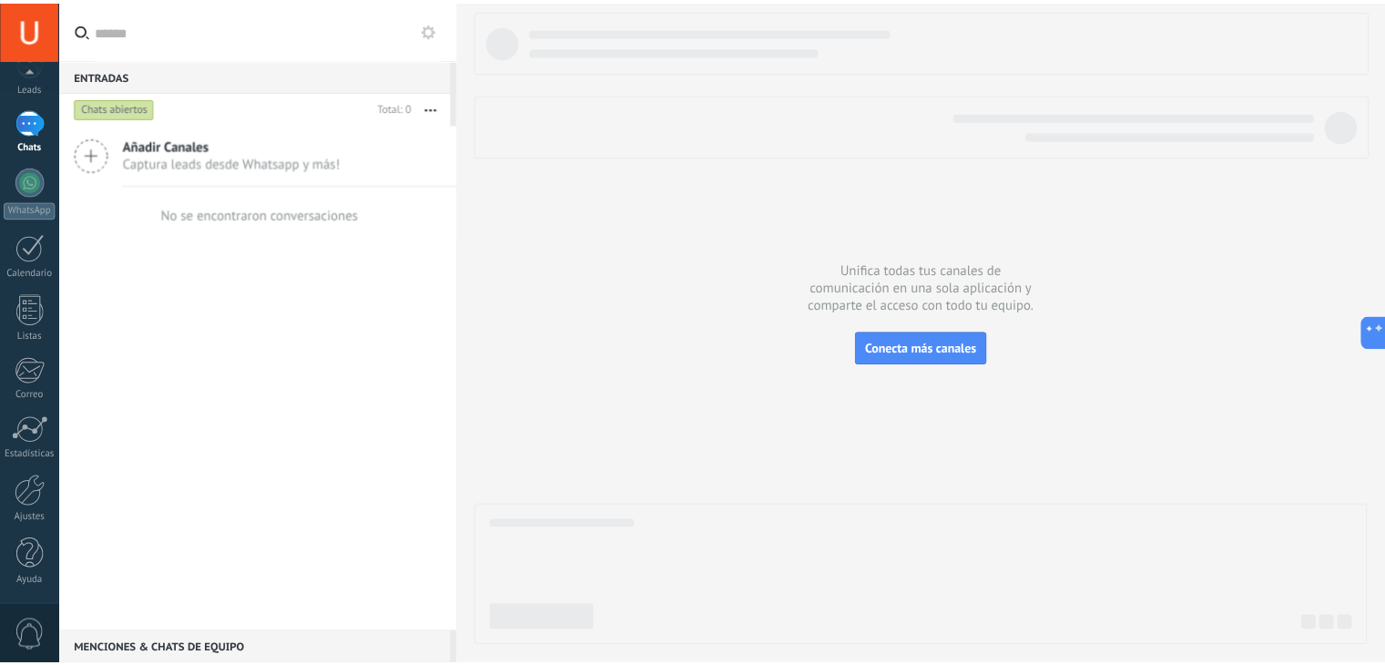
scroll to position [91, 0]
click at [49, 500] on link "Ajustes" at bounding box center [29, 500] width 59 height 49
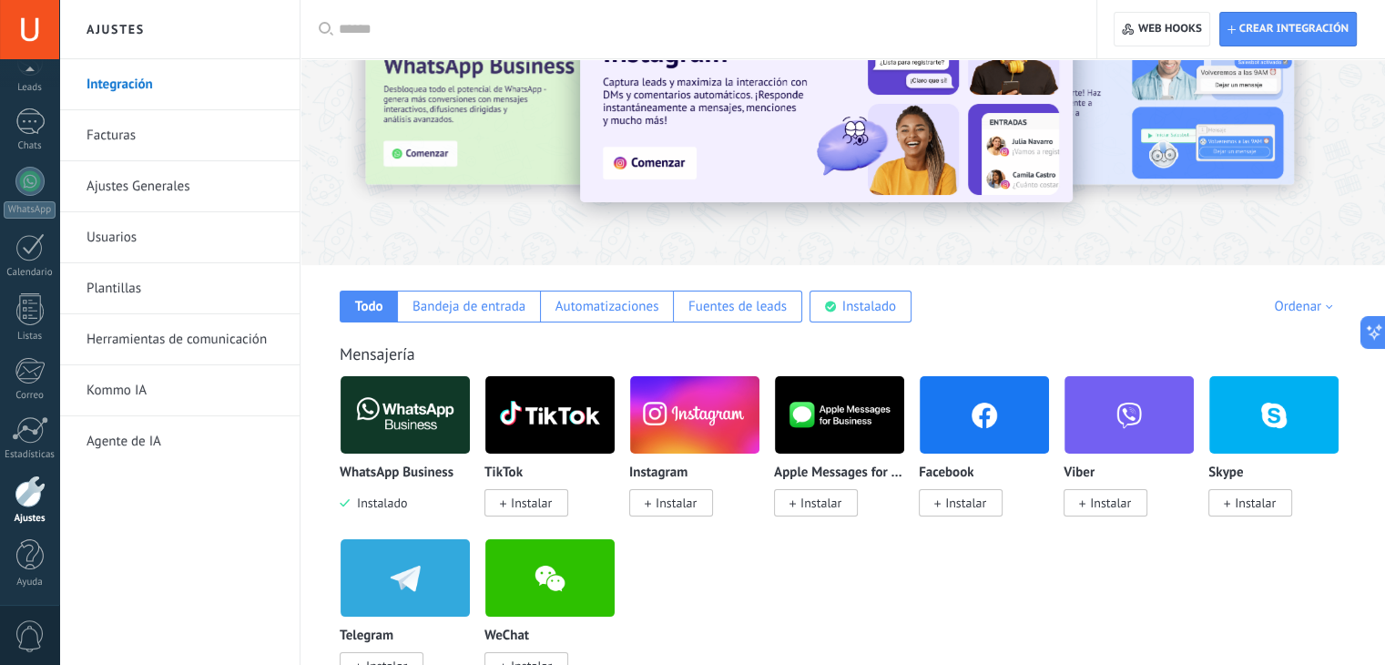
scroll to position [273, 0]
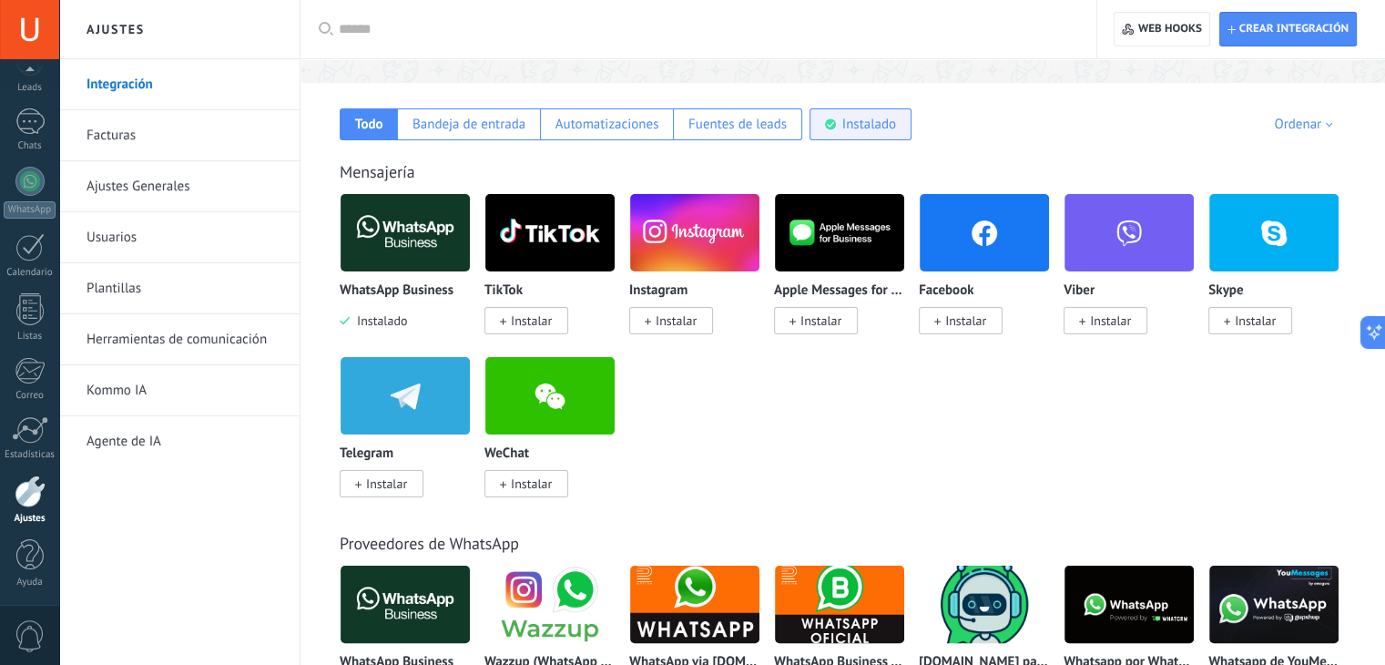
click at [863, 110] on div "Instalado" at bounding box center [861, 124] width 102 height 32
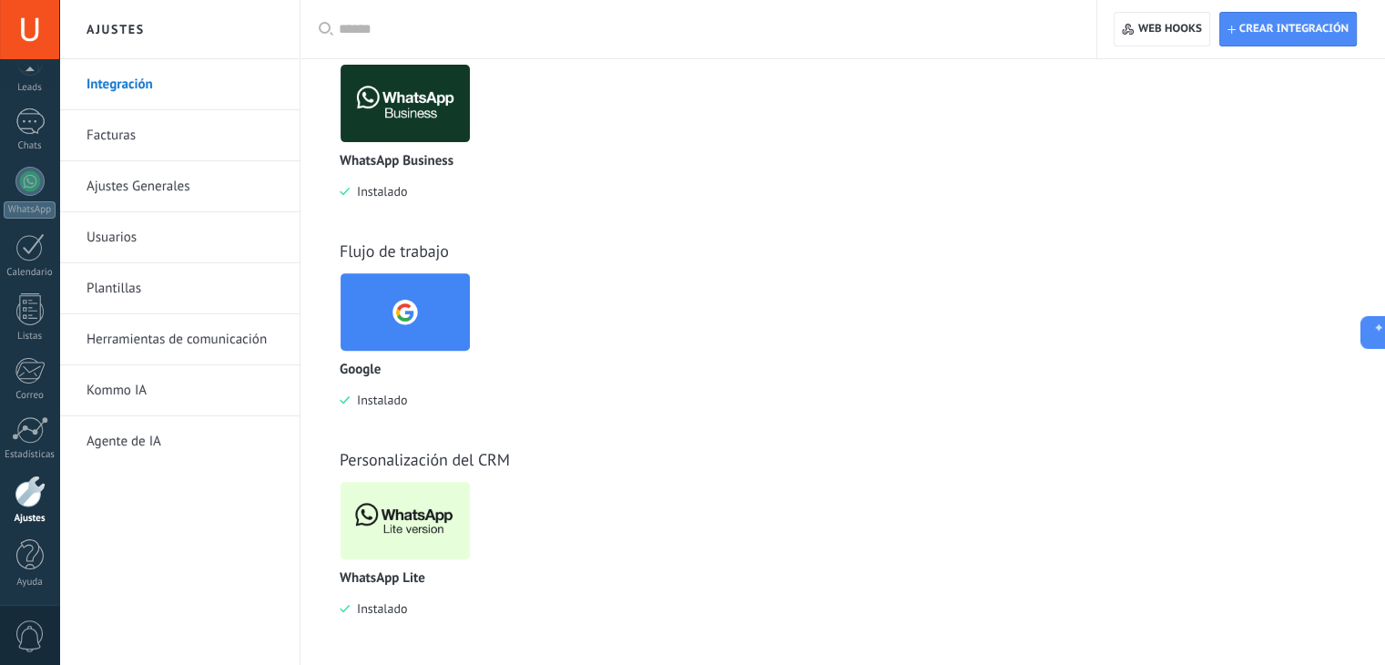
scroll to position [616, 0]
click at [436, 529] on img at bounding box center [405, 519] width 129 height 88
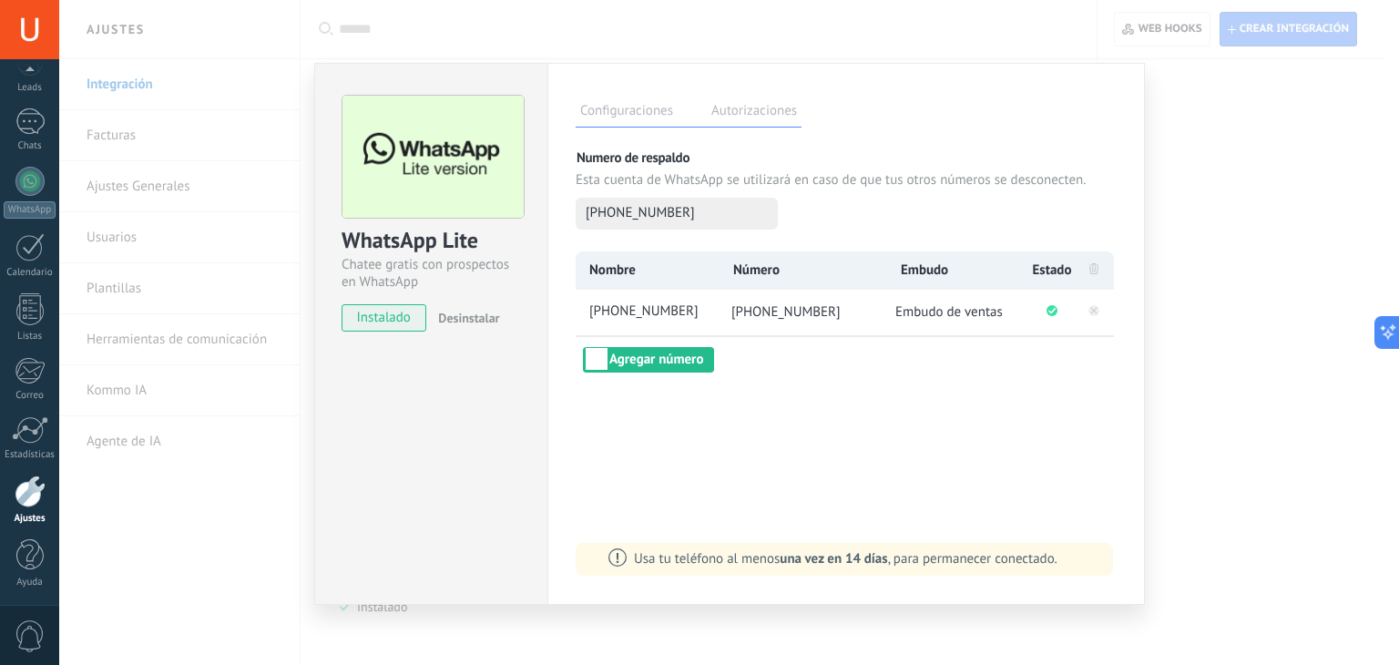
click at [1218, 150] on div "WhatsApp Lite Chatee gratis con prospectos en WhatsApp instalado Desinstalar Co…" at bounding box center [729, 332] width 1340 height 665
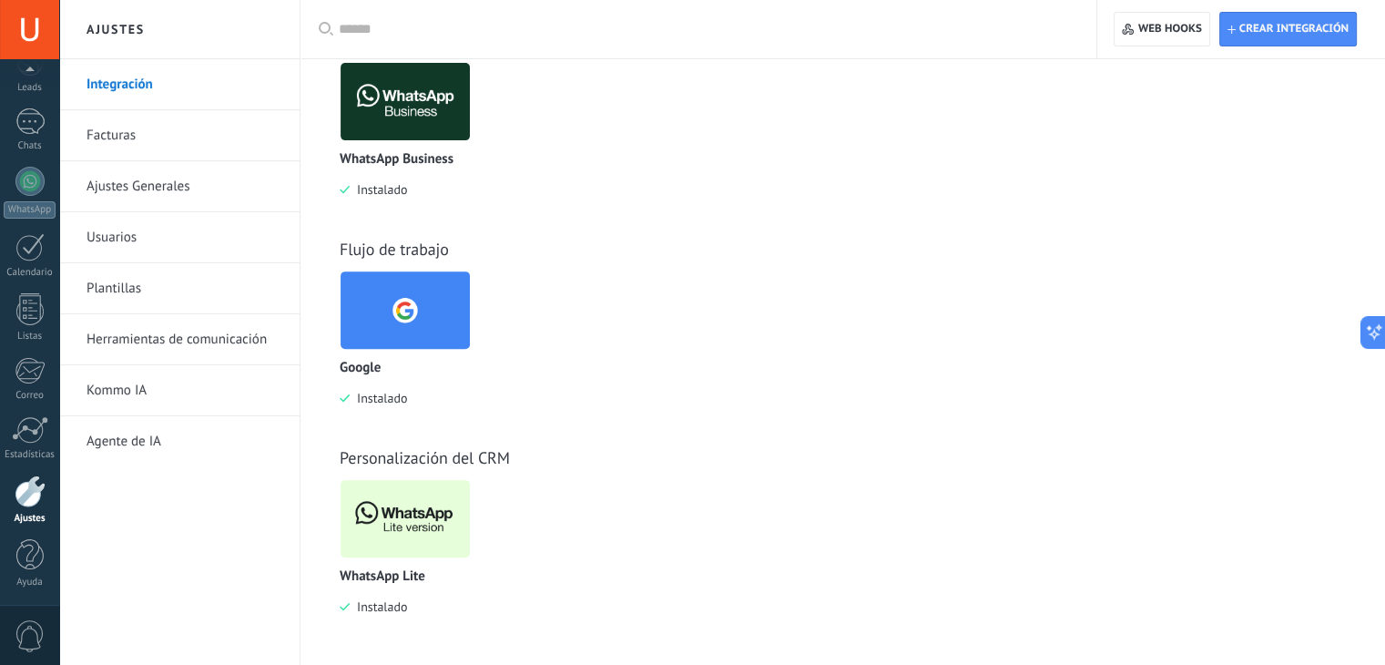
click at [388, 520] on img at bounding box center [405, 519] width 129 height 88
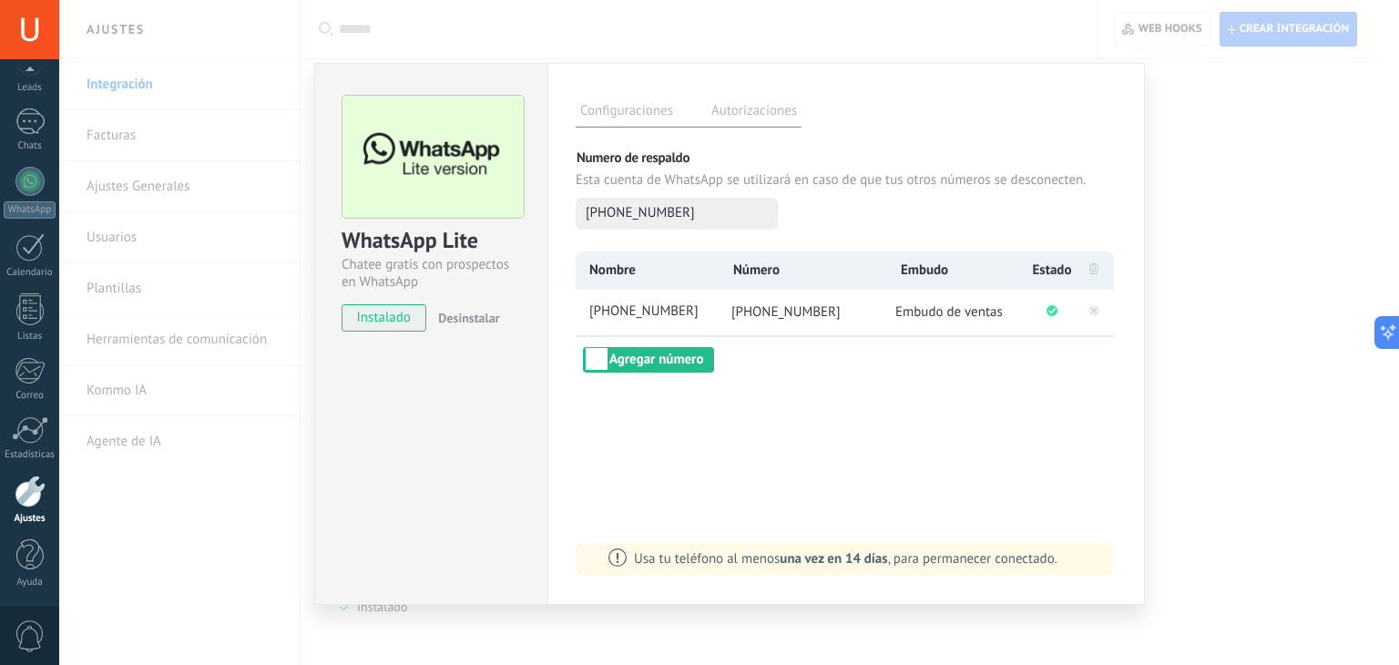
click at [953, 312] on span "Embudo de ventas" at bounding box center [948, 311] width 107 height 17
click at [138, 536] on div "WhatsApp Lite Chatee gratis con prospectos en WhatsApp instalado Desinstalar Co…" at bounding box center [729, 332] width 1340 height 665
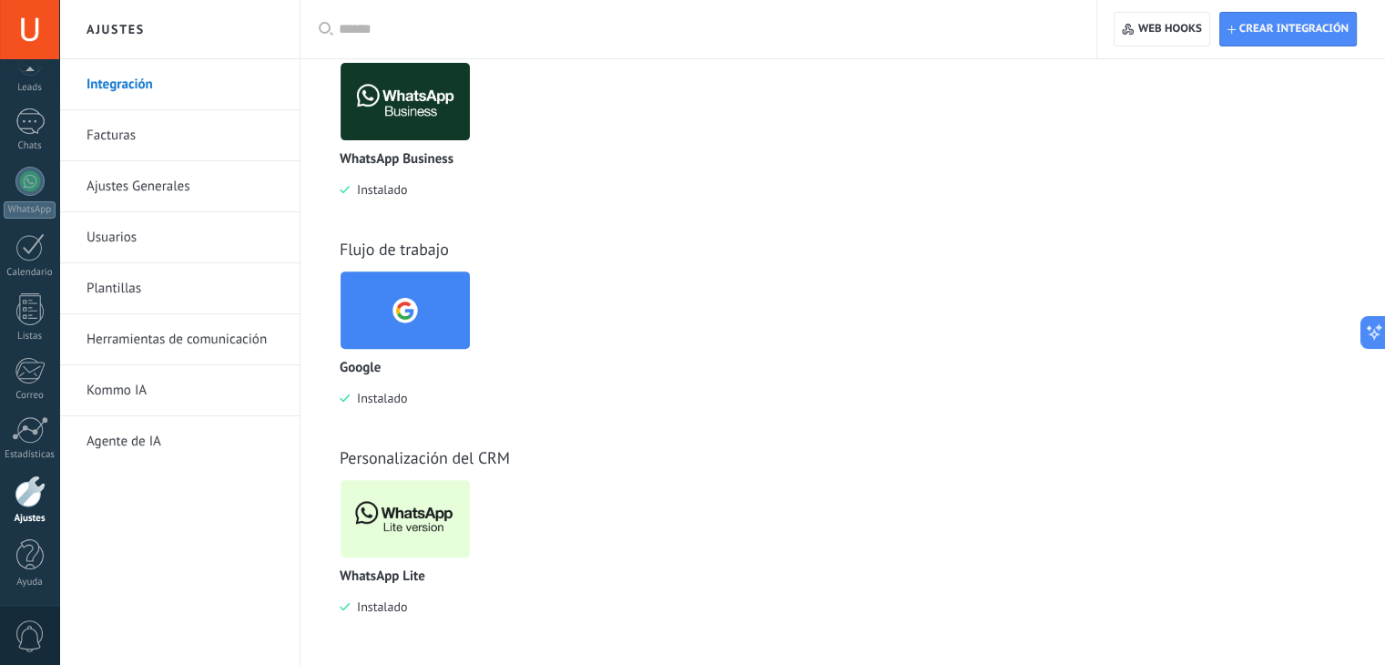
click at [128, 338] on link "Herramientas de comunicación" at bounding box center [184, 339] width 195 height 51
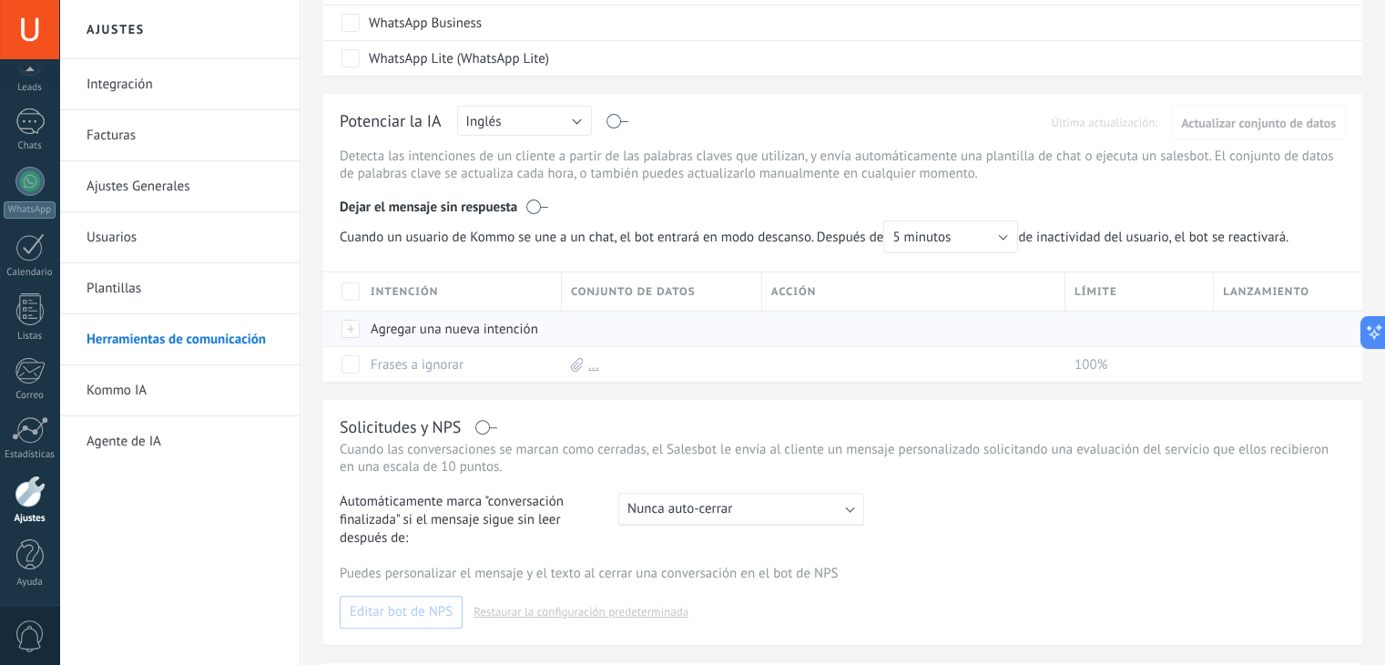
scroll to position [744, 0]
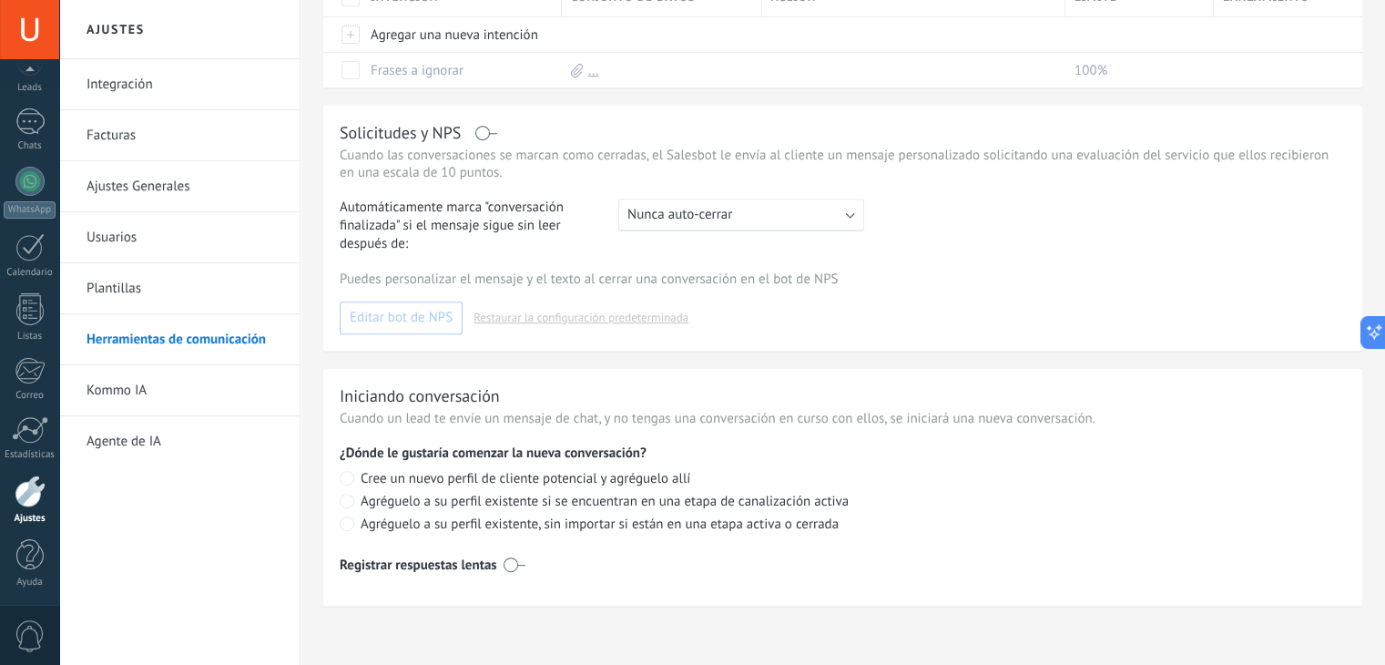
click at [113, 276] on link "Plantillas" at bounding box center [184, 288] width 195 height 51
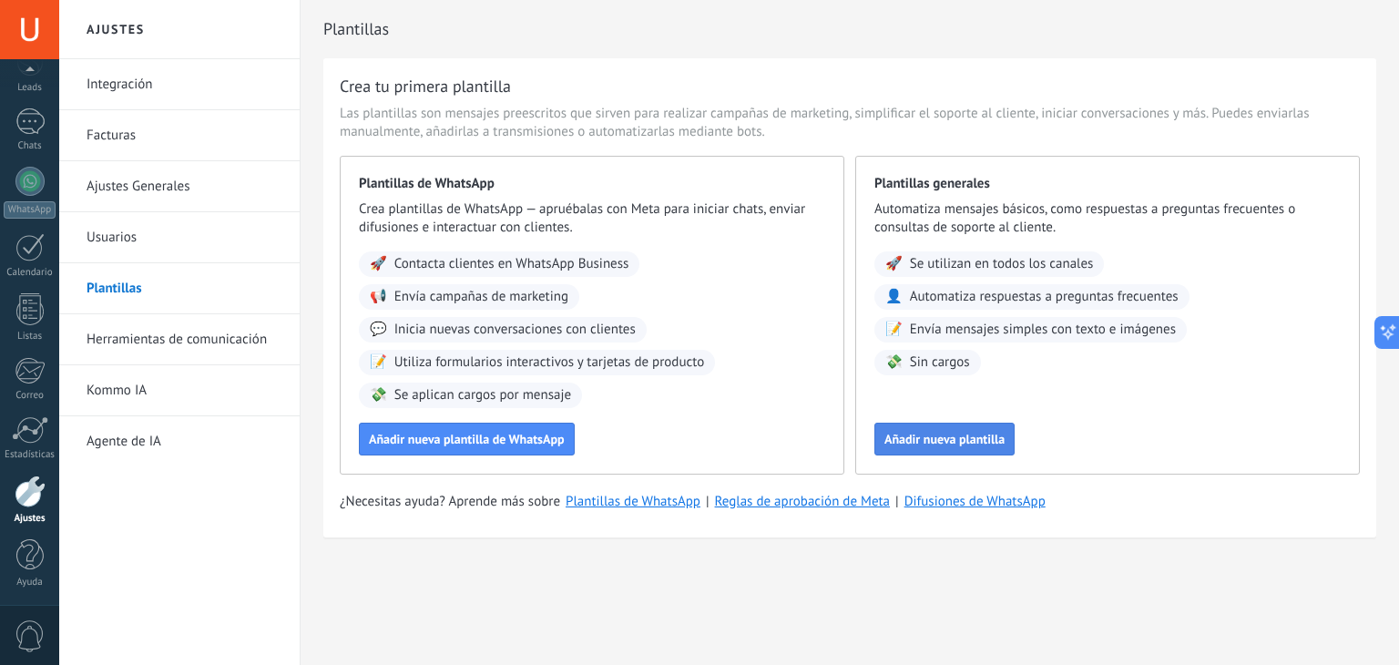
click at [947, 440] on span "Añadir nueva plantilla" at bounding box center [944, 439] width 120 height 13
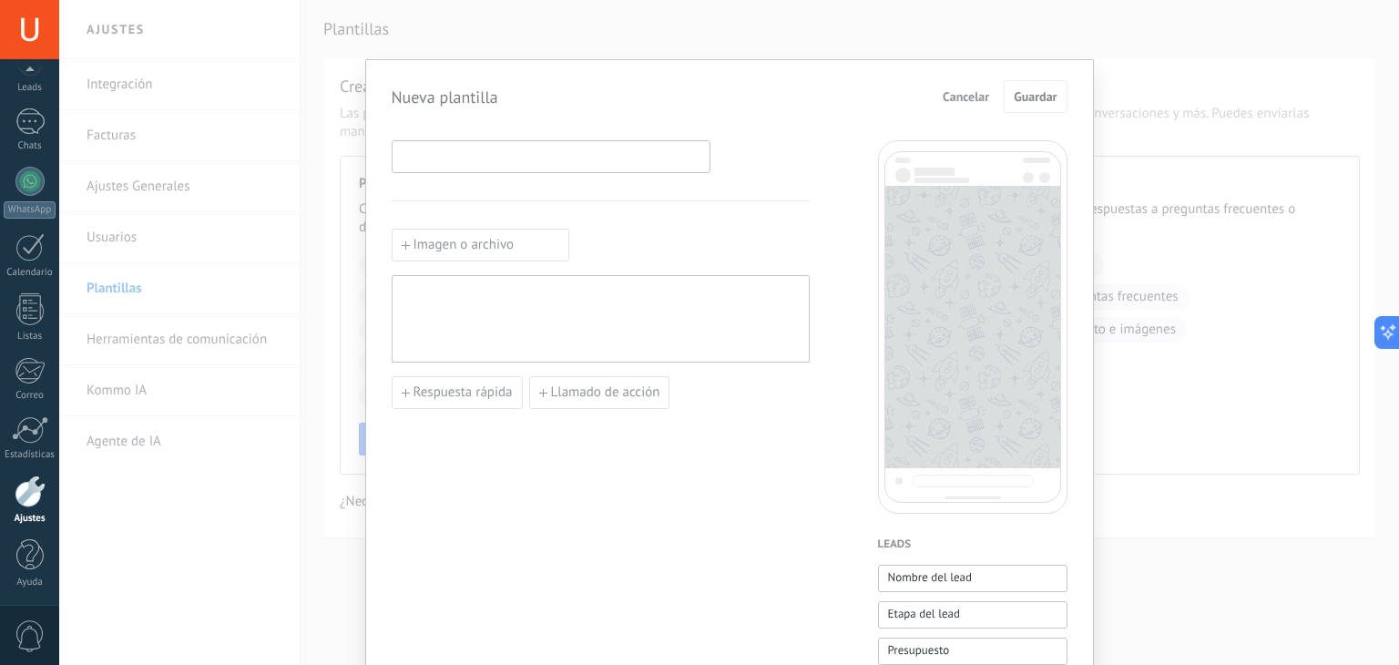
click at [506, 158] on input at bounding box center [551, 155] width 317 height 29
click at [955, 99] on span "Cancelar" at bounding box center [966, 96] width 46 height 13
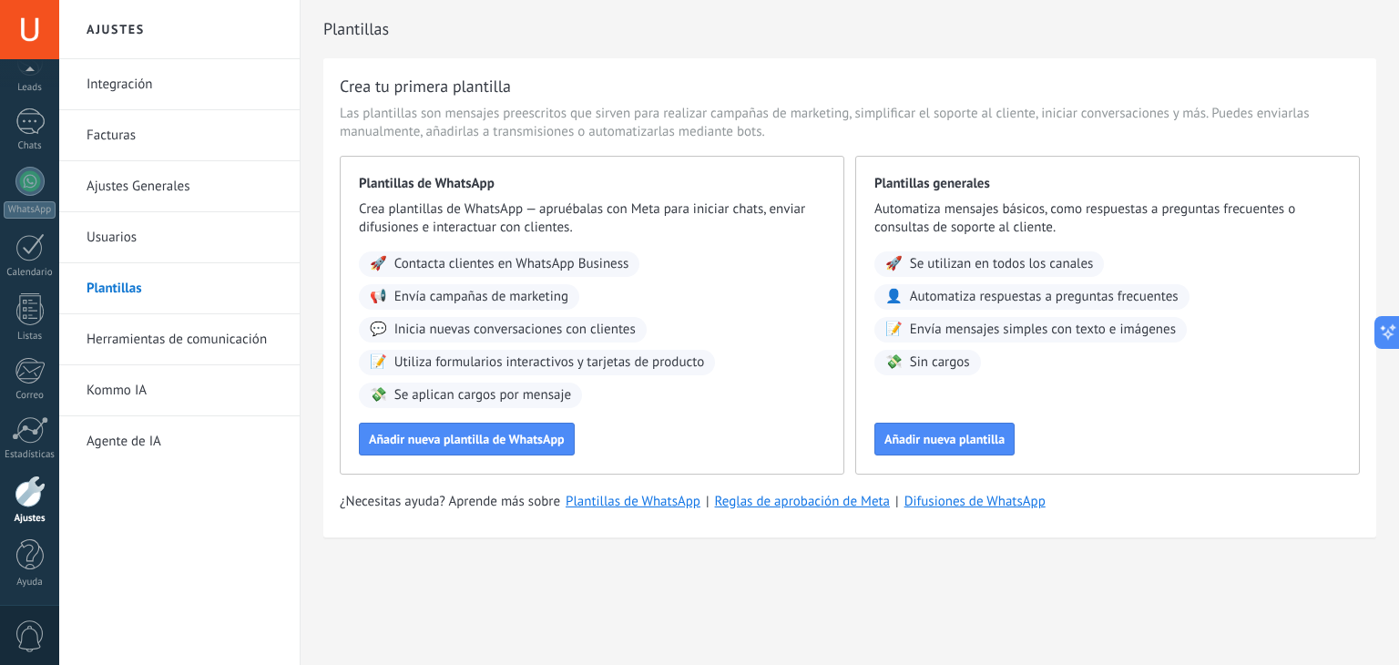
click at [119, 226] on link "Usuarios" at bounding box center [184, 237] width 195 height 51
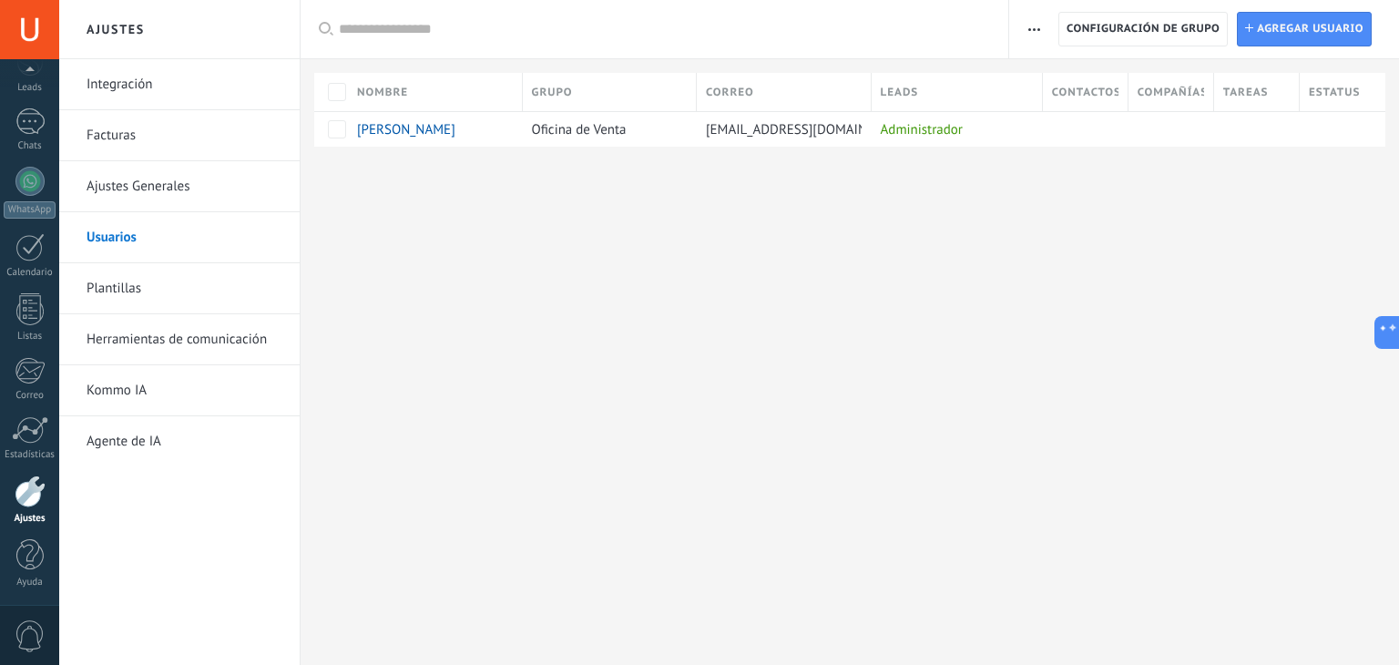
click at [137, 213] on link "Usuarios" at bounding box center [184, 237] width 195 height 51
click at [153, 198] on link "Ajustes Generales" at bounding box center [184, 186] width 195 height 51
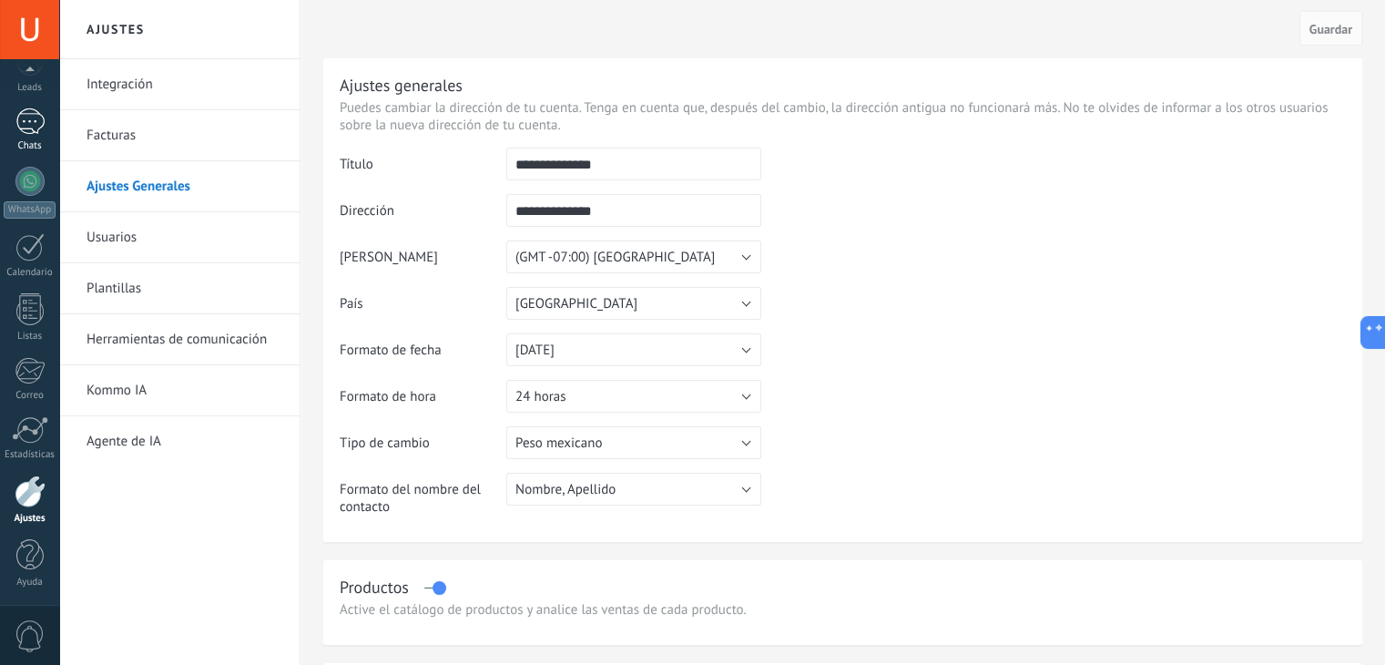
click at [32, 136] on link "Chats" at bounding box center [29, 130] width 59 height 44
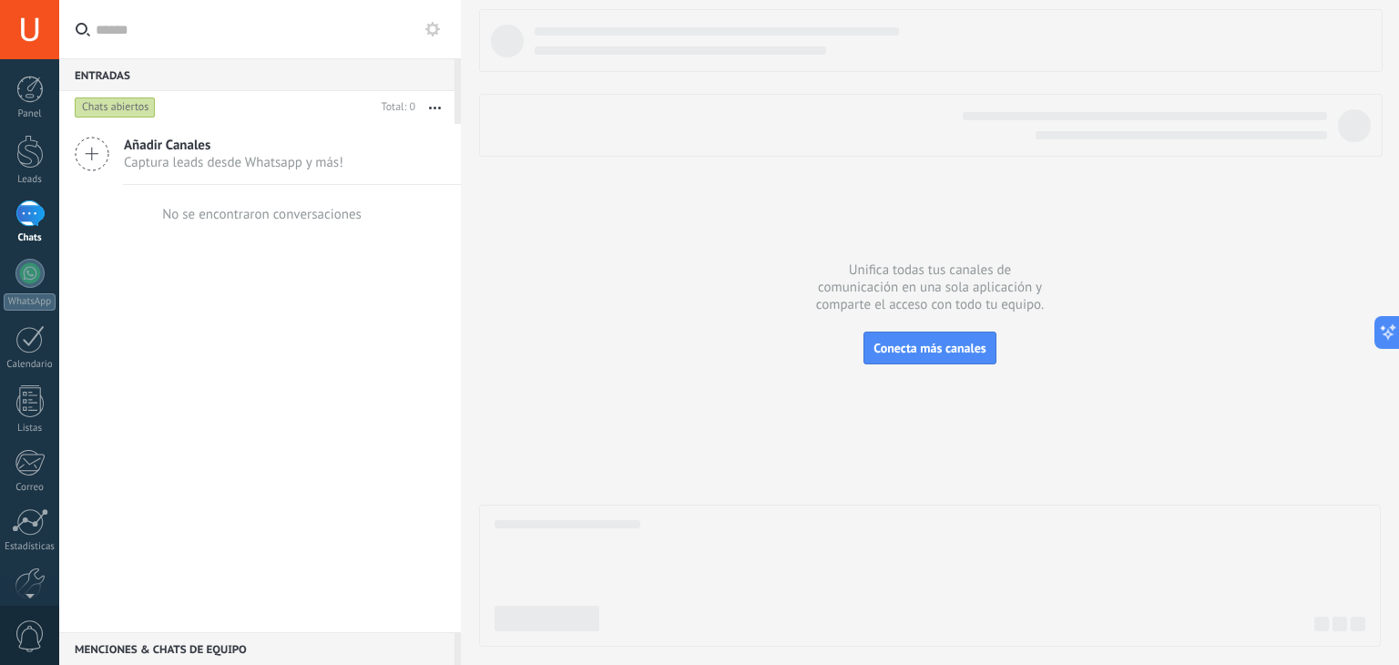
click at [430, 103] on button "button" at bounding box center [434, 107] width 39 height 33
click at [196, 382] on div "Añadir Canales Captura leads desde Whatsapp y más! No se encontraron conversaci…" at bounding box center [260, 378] width 402 height 508
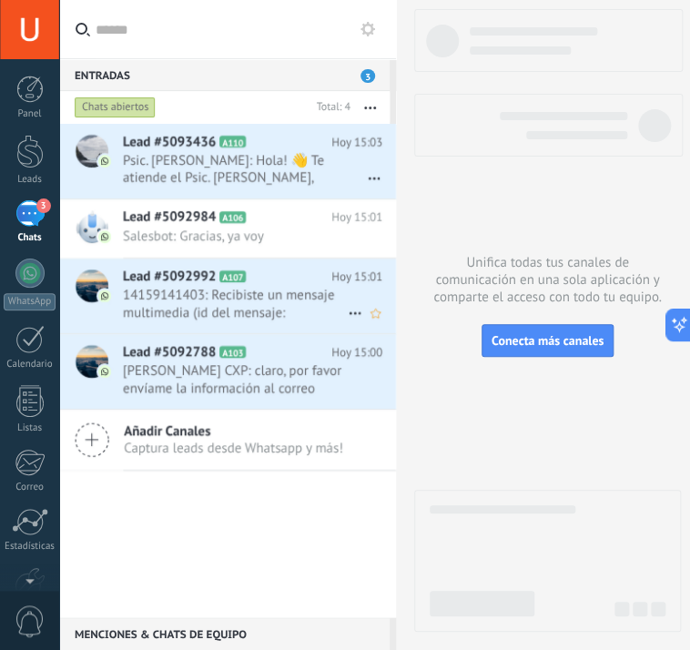
click at [267, 315] on span "14159141403: Recibiste un mensaje multimedia (id del mensaje: 560CF7F8F90BEF565…" at bounding box center [235, 304] width 225 height 35
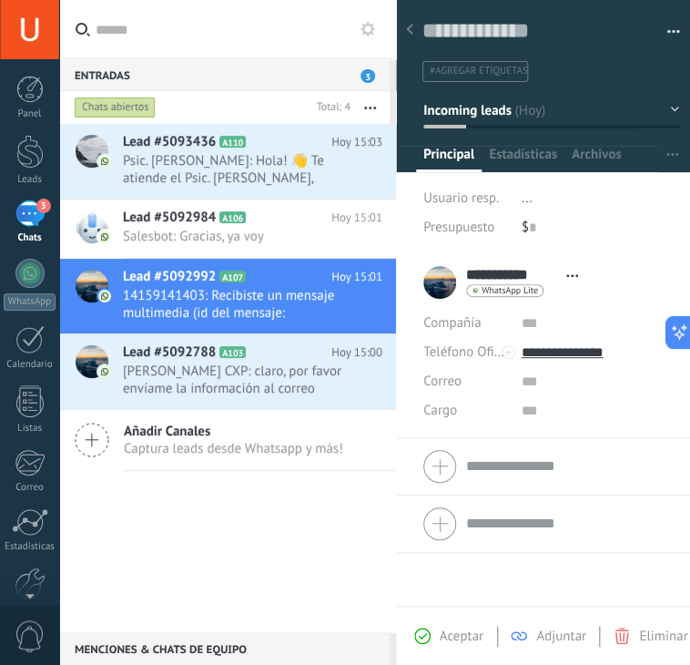
scroll to position [0, 182]
